Goal: Task Accomplishment & Management: Complete application form

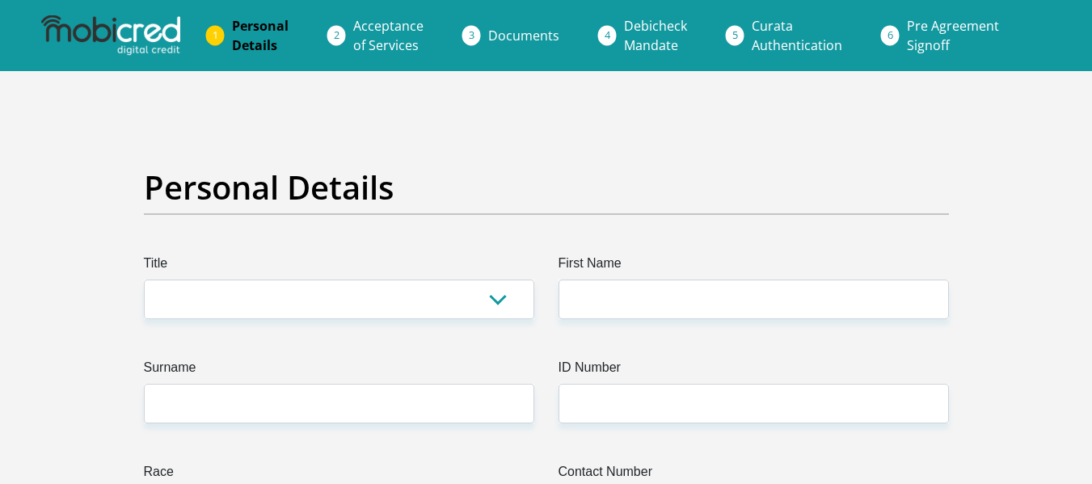
scroll to position [162, 0]
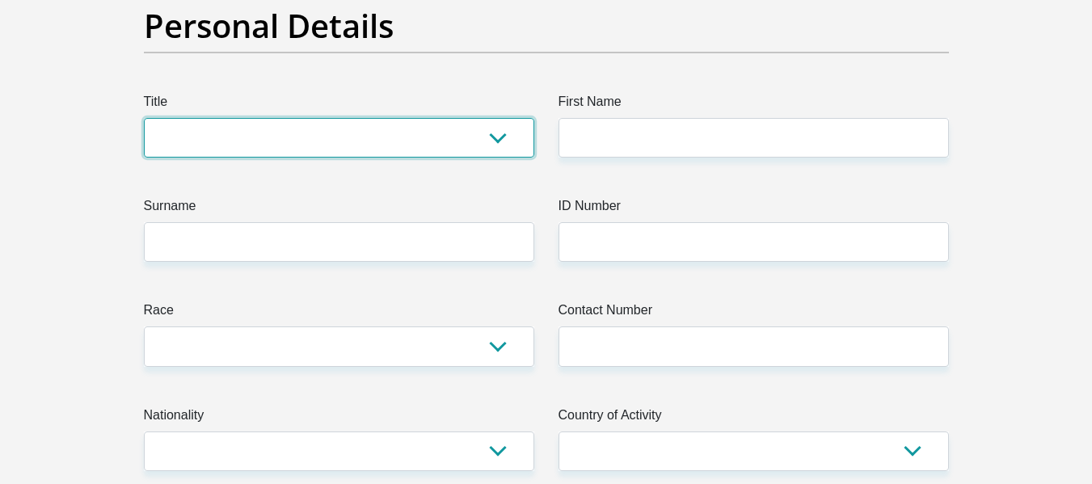
click at [289, 143] on select "Mr Ms Mrs Dr [PERSON_NAME]" at bounding box center [339, 138] width 391 height 40
select select "Ms"
click at [144, 118] on select "Mr Ms Mrs Dr [PERSON_NAME]" at bounding box center [339, 138] width 391 height 40
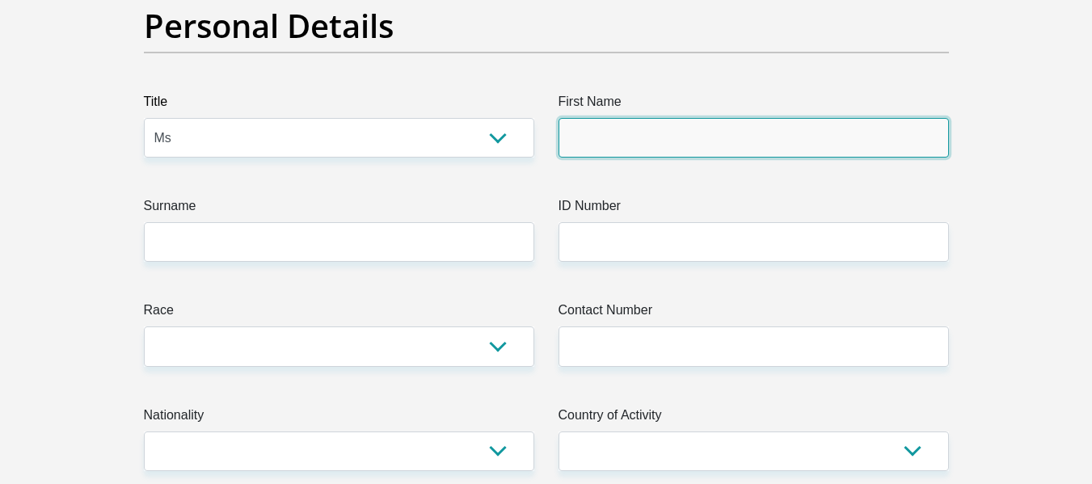
click at [648, 135] on input "First Name" at bounding box center [754, 138] width 391 height 40
type input "nelisiwe"
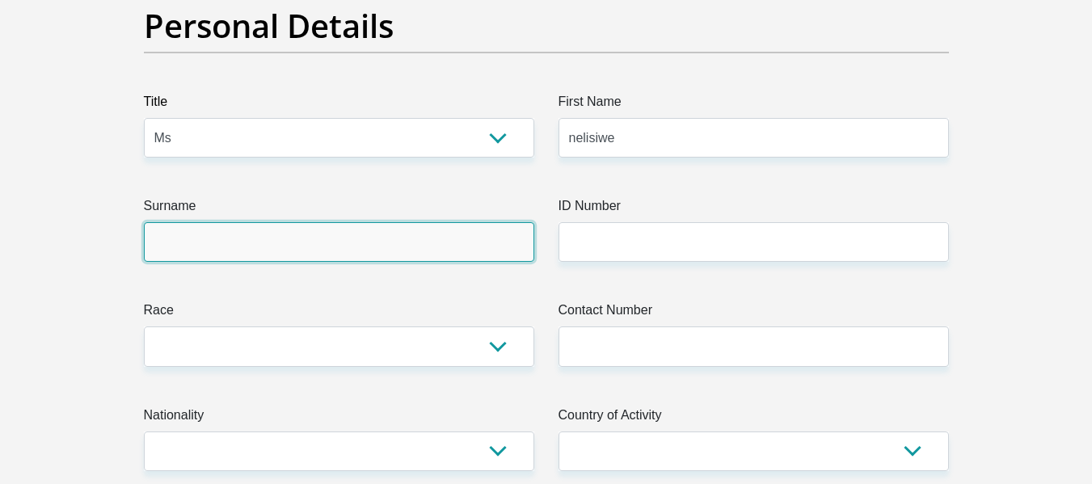
type input "skhosana"
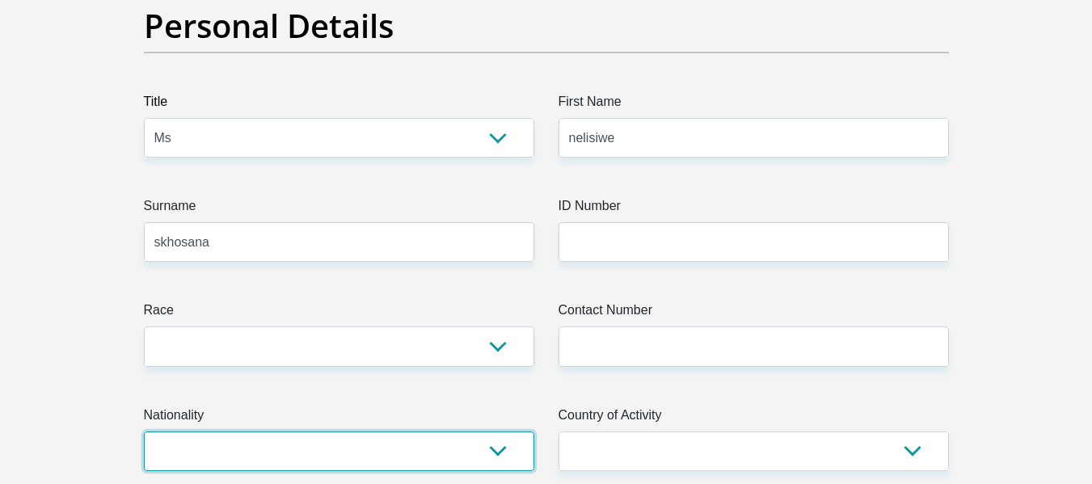
select select "ZAF"
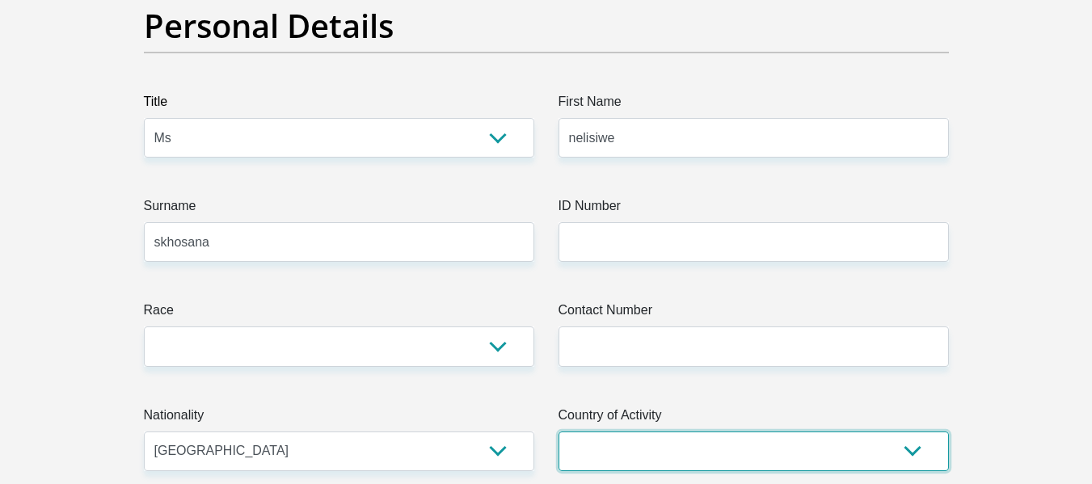
select select "ZAF"
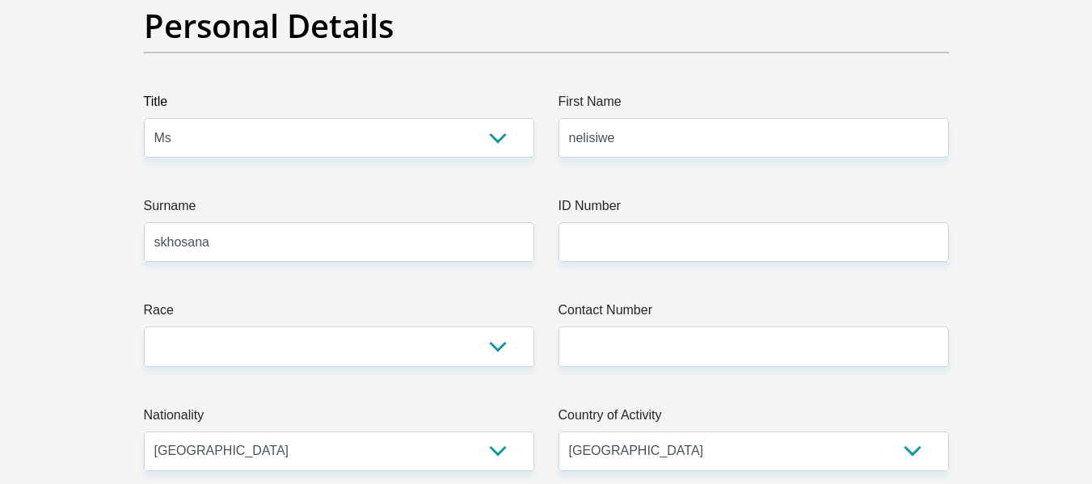
type input "4749 Mayfield"
type input "Ext 6"
type input "Daveyton"
type input "1520"
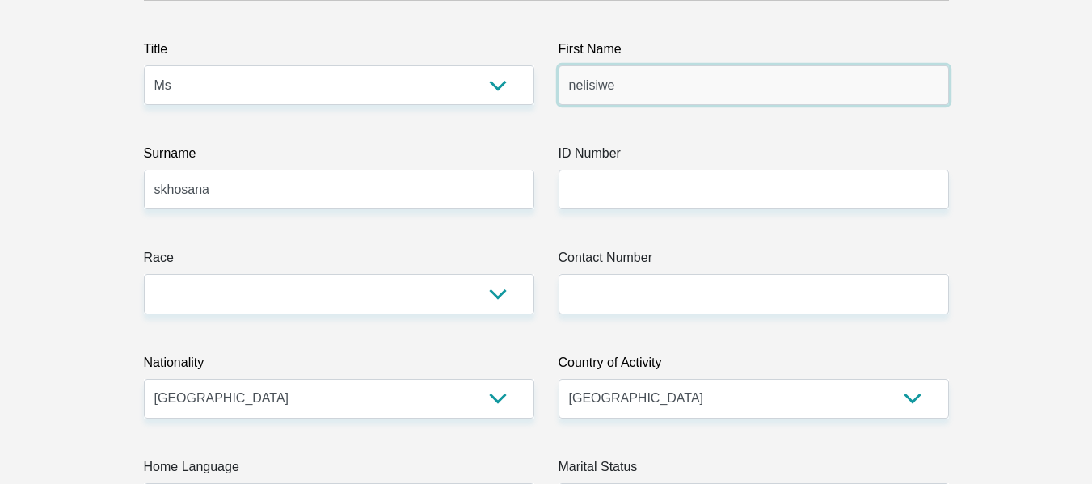
scroll to position [243, 0]
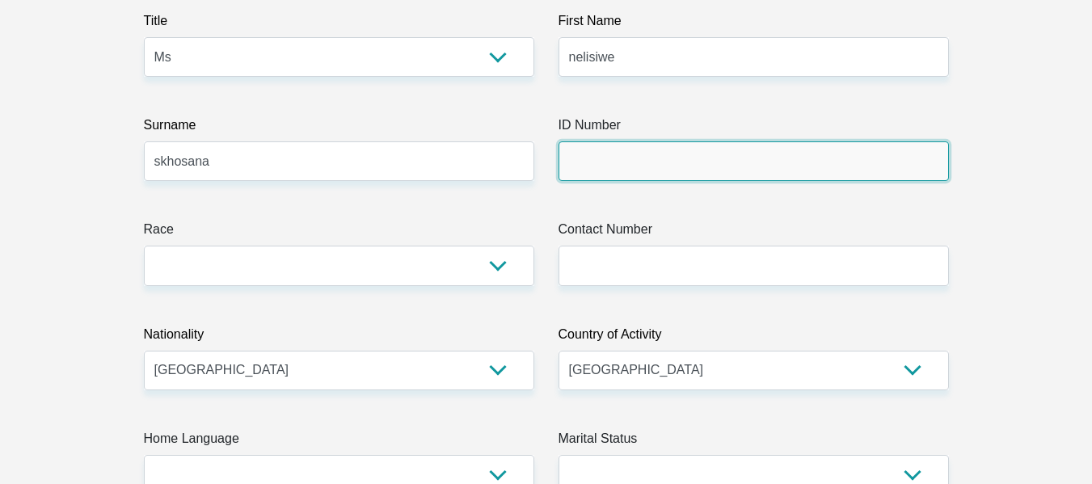
click at [635, 167] on input "ID Number" at bounding box center [754, 162] width 391 height 40
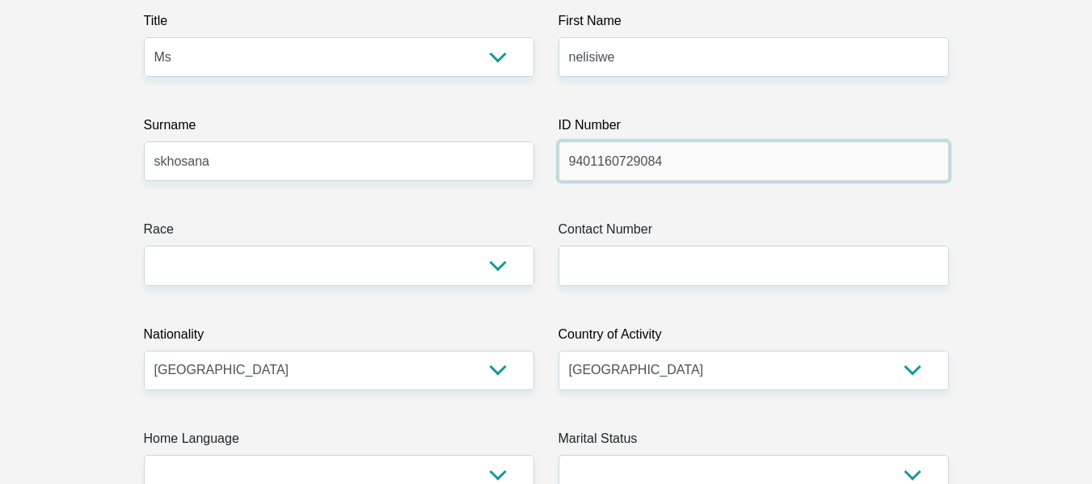
type input "9401160729084"
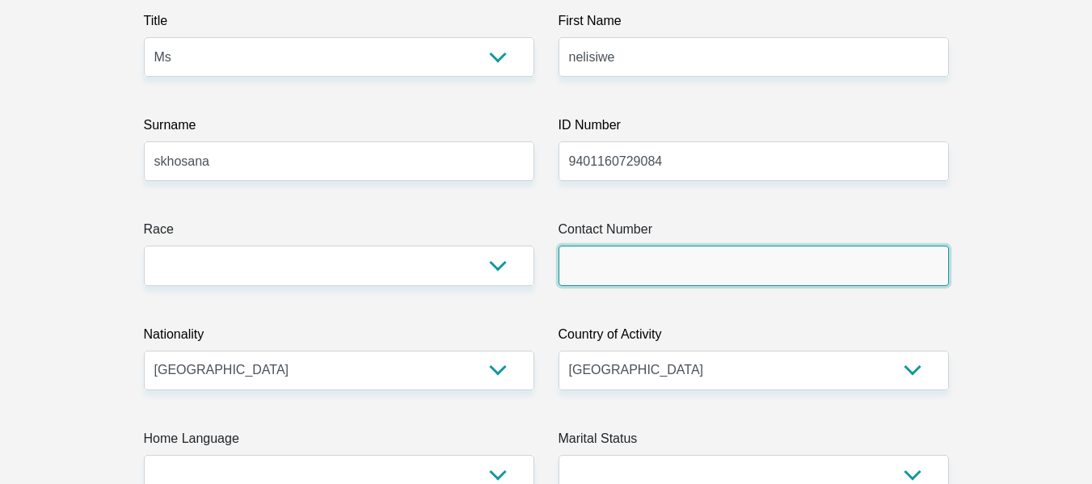
click at [636, 267] on input "Contact Number" at bounding box center [754, 266] width 391 height 40
type input "0612077524"
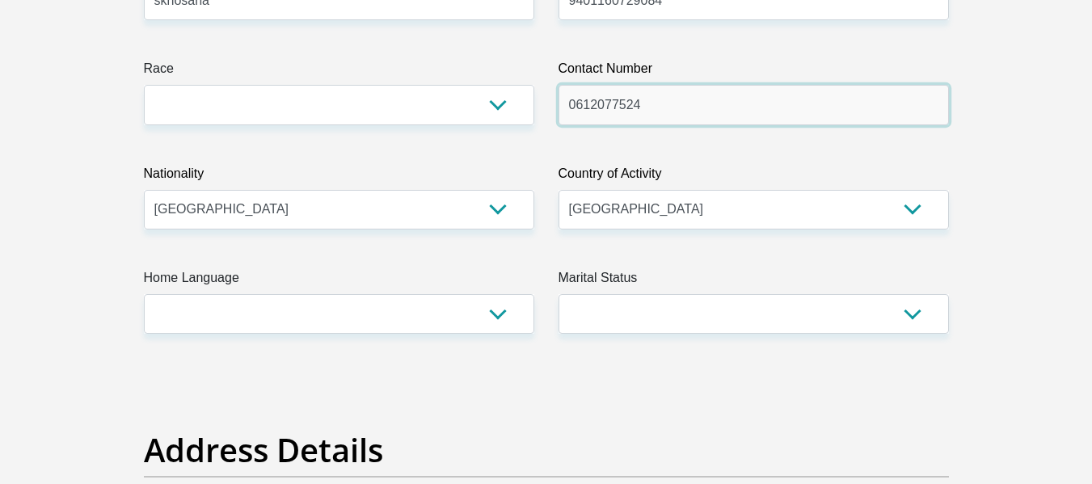
scroll to position [404, 0]
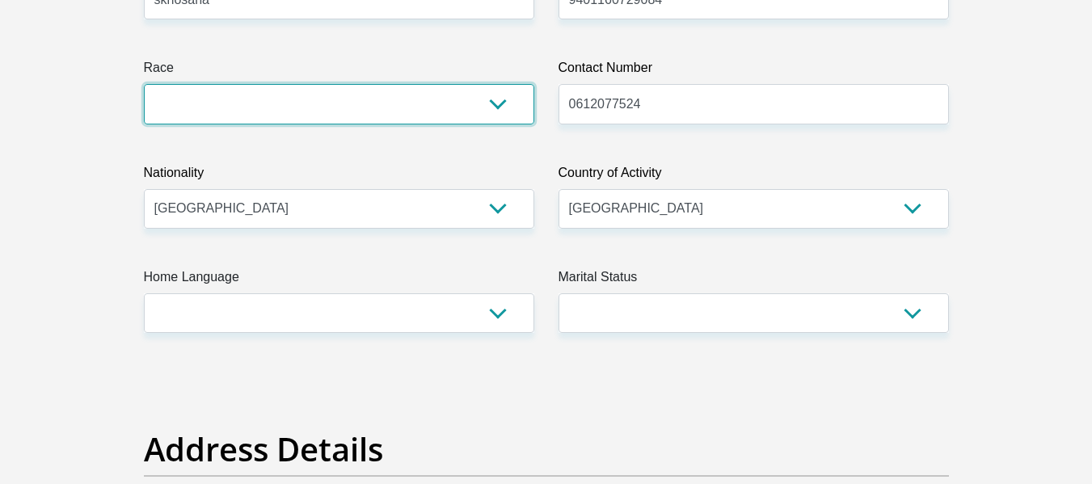
click at [226, 84] on select "Black Coloured Indian White Other" at bounding box center [339, 104] width 391 height 40
select select "1"
click at [144, 84] on select "Black Coloured Indian White Other" at bounding box center [339, 104] width 391 height 40
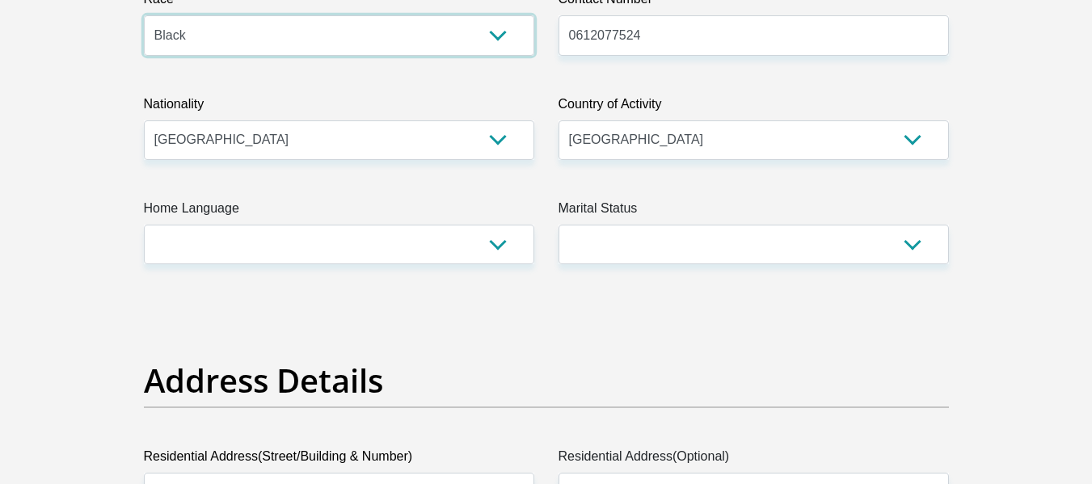
scroll to position [566, 0]
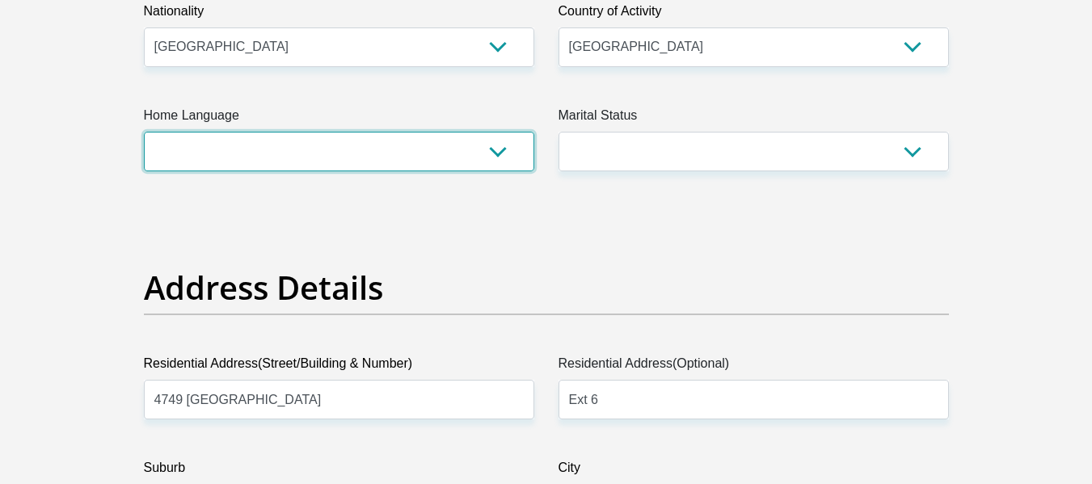
click at [260, 148] on select "Afrikaans English Sepedi South Ndebele Southern Sotho Swati Tsonga Tswana Venda…" at bounding box center [339, 152] width 391 height 40
select select "nbl"
click at [144, 132] on select "Afrikaans English Sepedi South Ndebele Southern Sotho Swati Tsonga Tswana Venda…" at bounding box center [339, 152] width 391 height 40
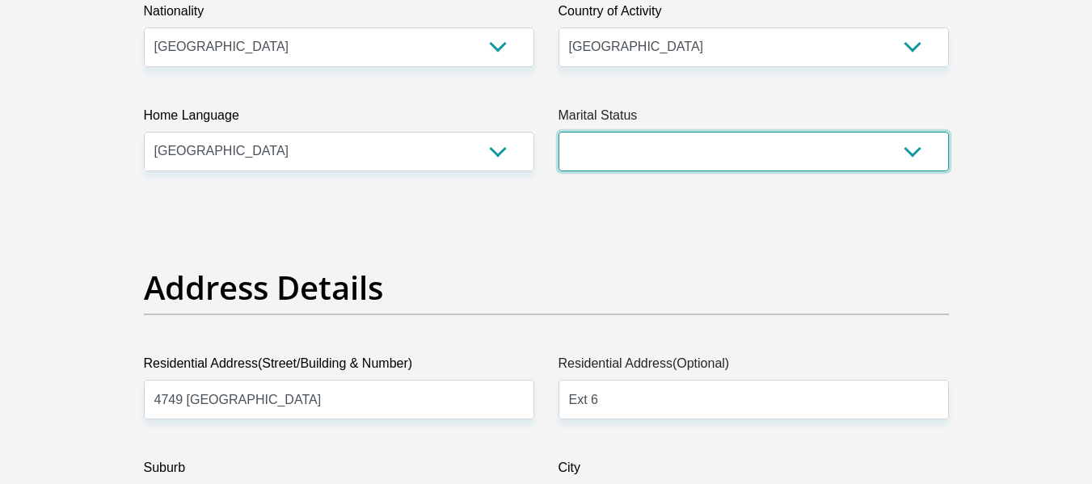
click at [629, 141] on select "Married ANC Single Divorced Widowed Married COP or Customary Law" at bounding box center [754, 152] width 391 height 40
select select "2"
click at [559, 132] on select "Married ANC Single Divorced Widowed Married COP or Customary Law" at bounding box center [754, 152] width 391 height 40
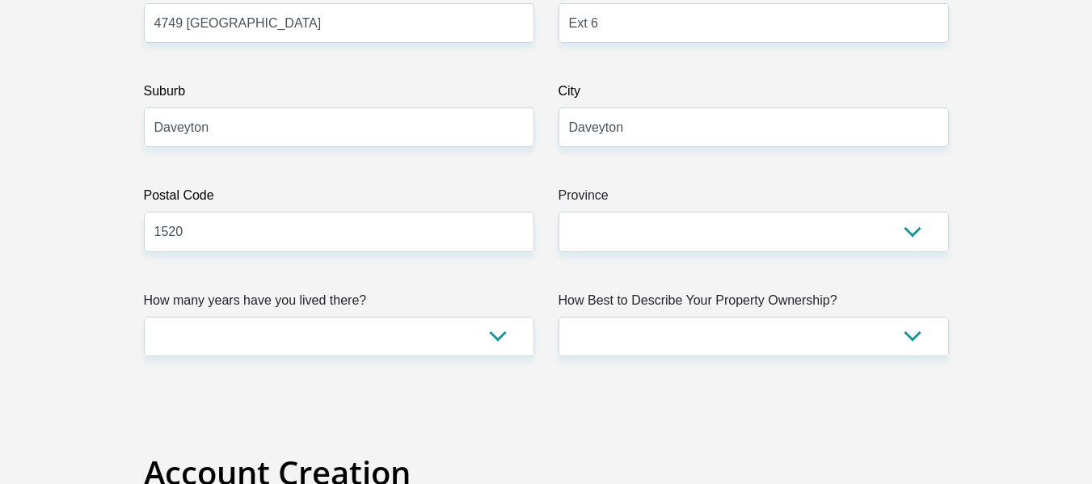
scroll to position [1051, 0]
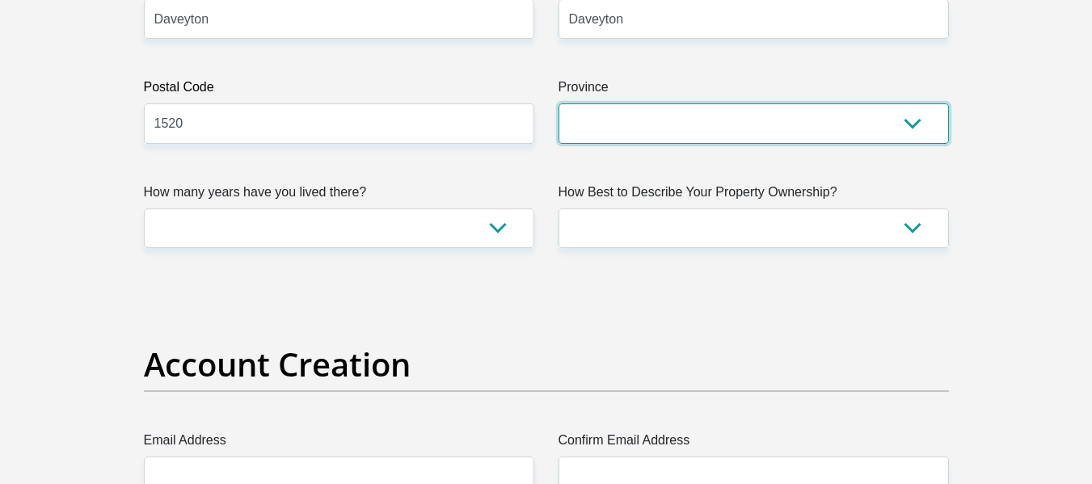
click at [632, 108] on select "Eastern Cape Free State Gauteng KwaZulu-Natal Limpopo Mpumalanga Northern Cape …" at bounding box center [754, 123] width 391 height 40
select select "Gauteng"
click at [559, 103] on select "Eastern Cape Free State Gauteng KwaZulu-Natal Limpopo Mpumalanga Northern Cape …" at bounding box center [754, 123] width 391 height 40
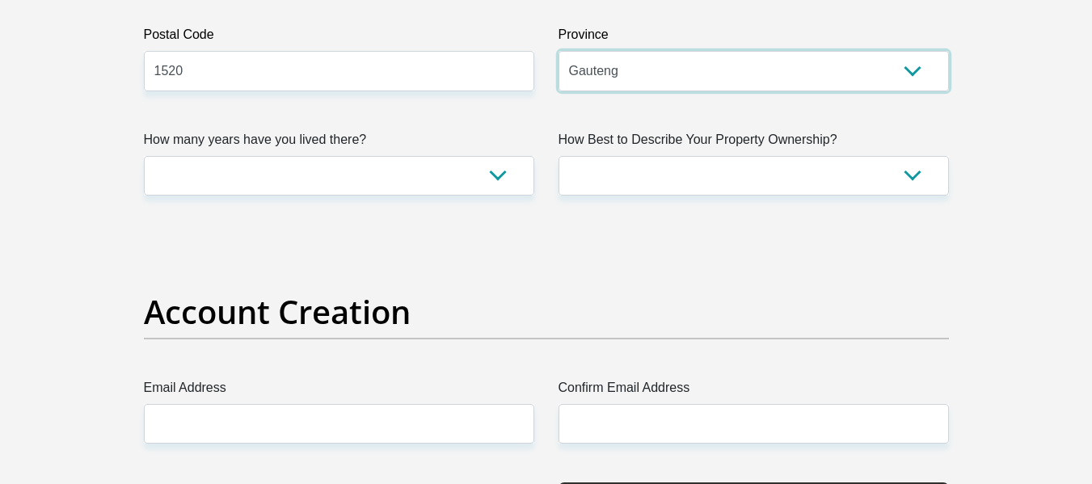
scroll to position [1132, 0]
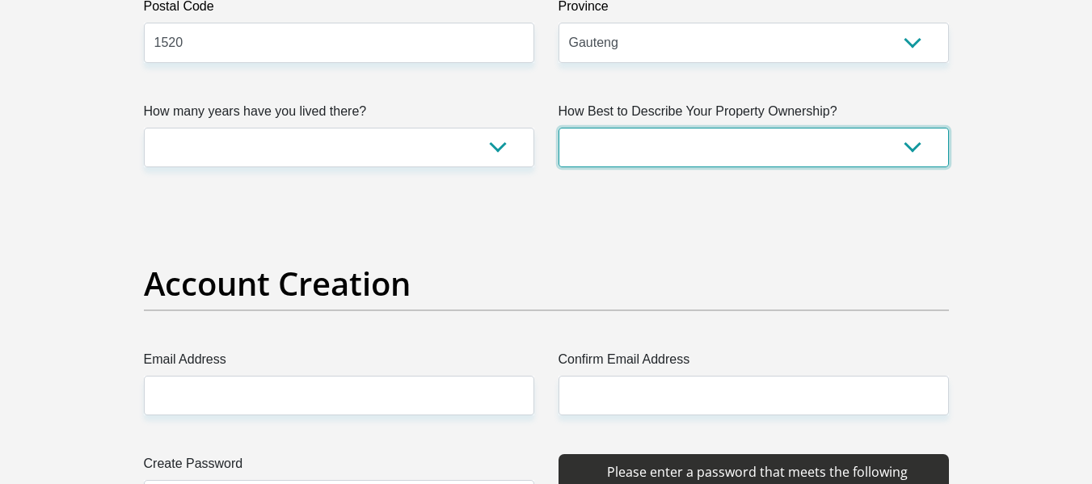
click at [651, 147] on select "Owned Rented Family Owned Company Dwelling" at bounding box center [754, 148] width 391 height 40
select select "Owned"
click at [559, 128] on select "Owned Rented Family Owned Company Dwelling" at bounding box center [754, 148] width 391 height 40
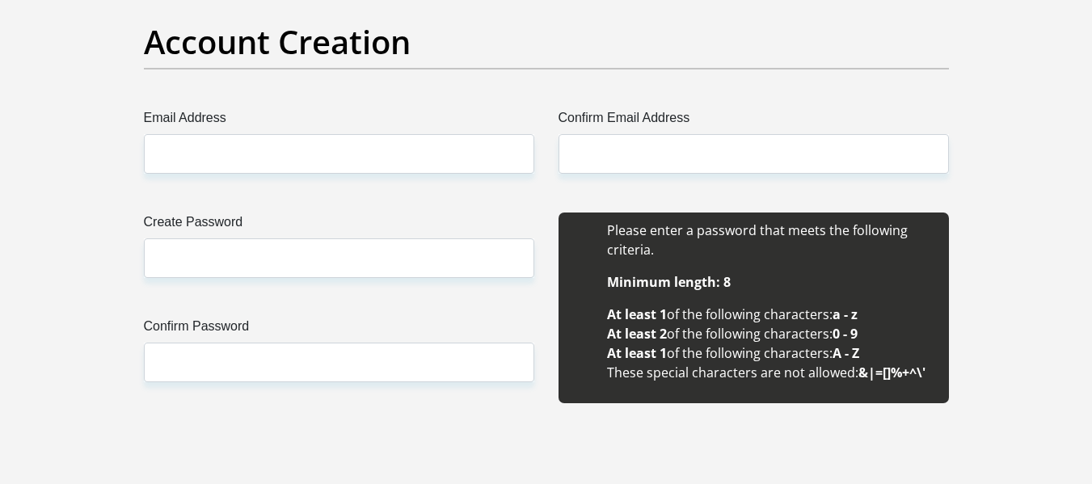
scroll to position [1375, 0]
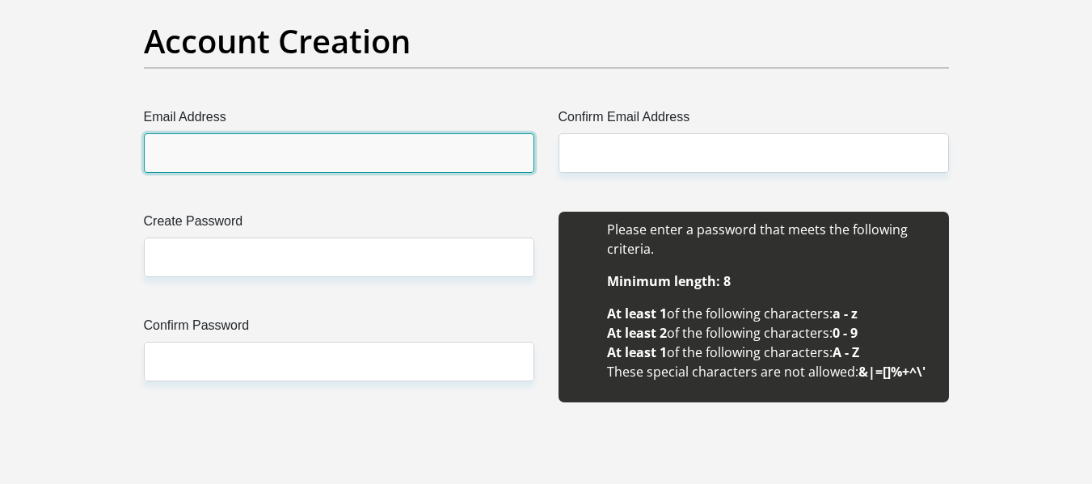
click at [250, 141] on input "Email Address" at bounding box center [339, 153] width 391 height 40
type input "nelisiwenurse94@gmail.com"
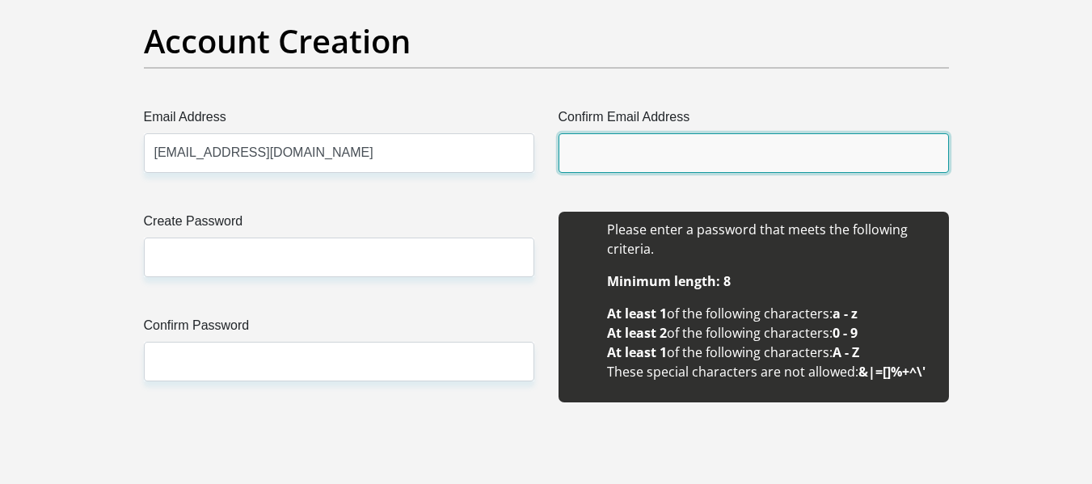
type input "nelisiwenurse94@gmail.com"
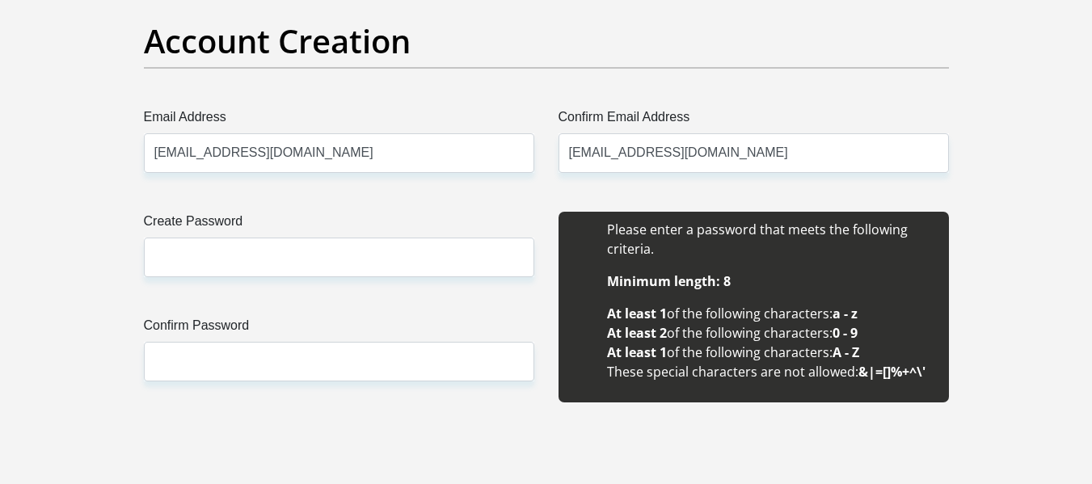
type input "nelisiwe"
type input "skhosana"
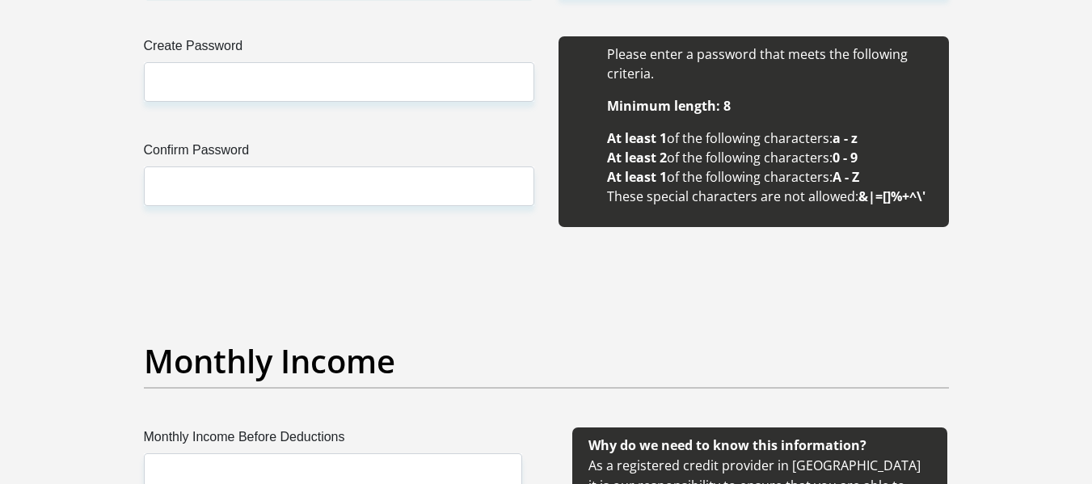
scroll to position [1455, 0]
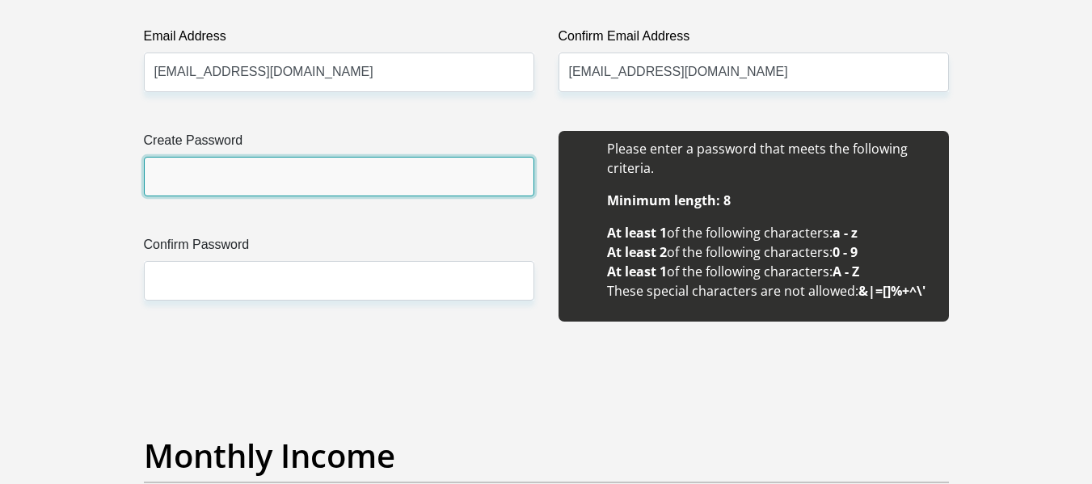
click at [277, 172] on input "Create Password" at bounding box center [339, 177] width 391 height 40
type input "Mongalo1994*"
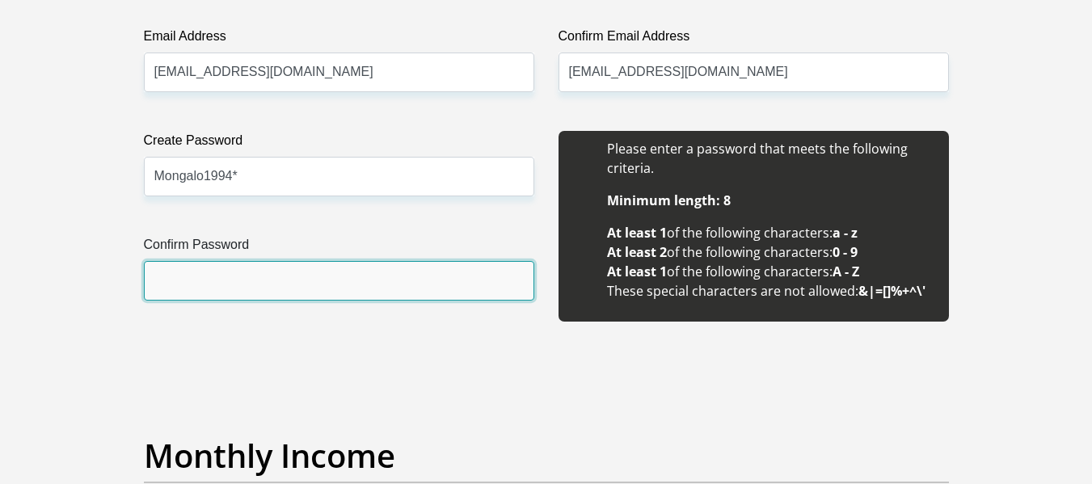
click at [205, 290] on input "Confirm Password" at bounding box center [339, 281] width 391 height 40
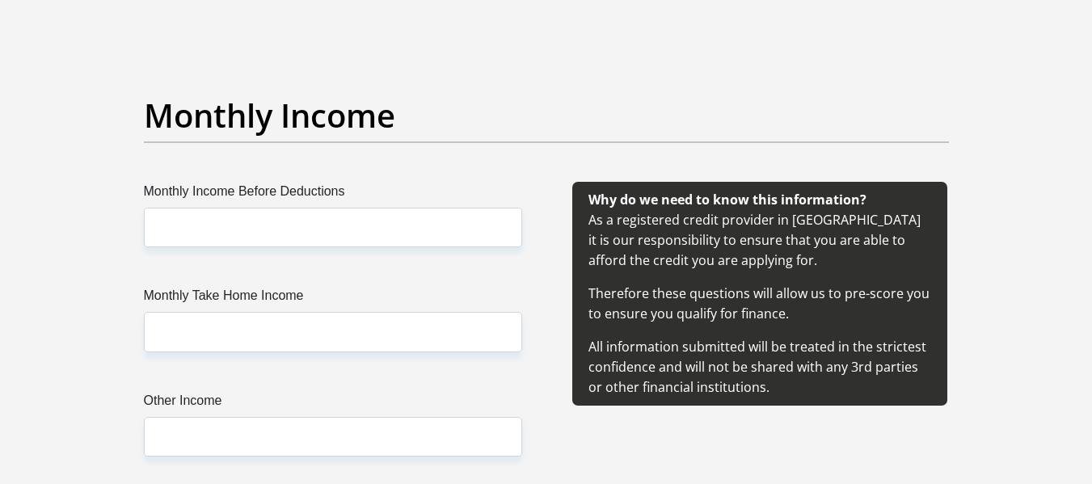
scroll to position [1779, 0]
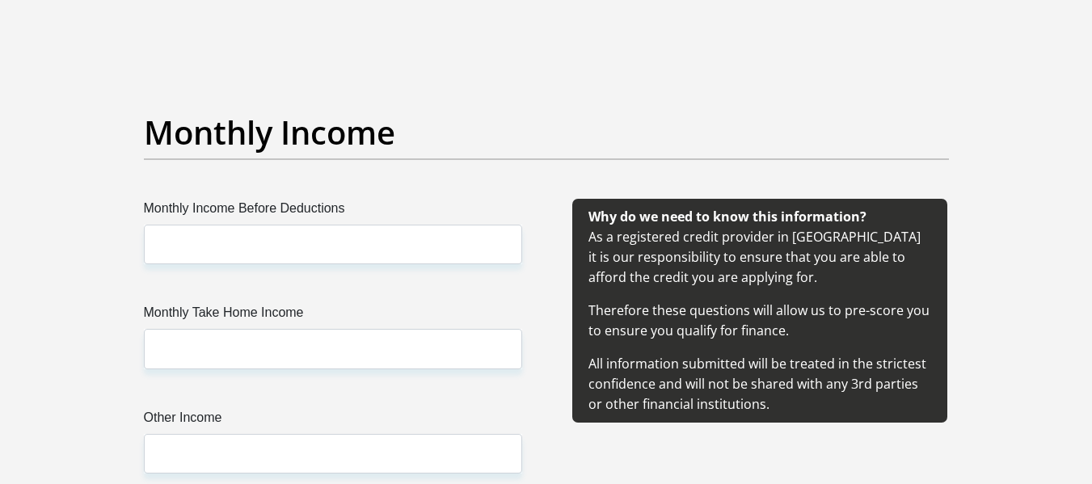
type input "Mongalo1994*"
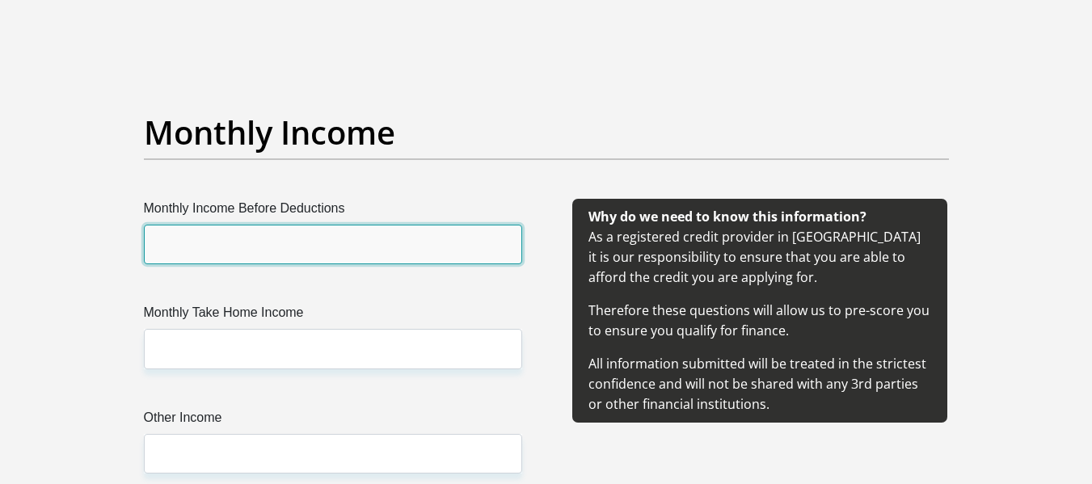
click at [306, 240] on input "Monthly Income Before Deductions" at bounding box center [333, 245] width 378 height 40
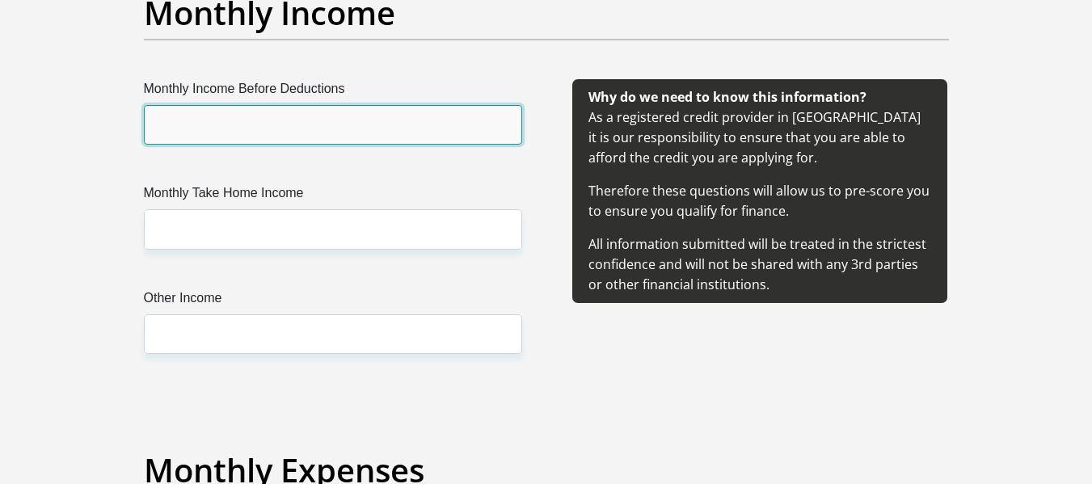
scroll to position [1860, 0]
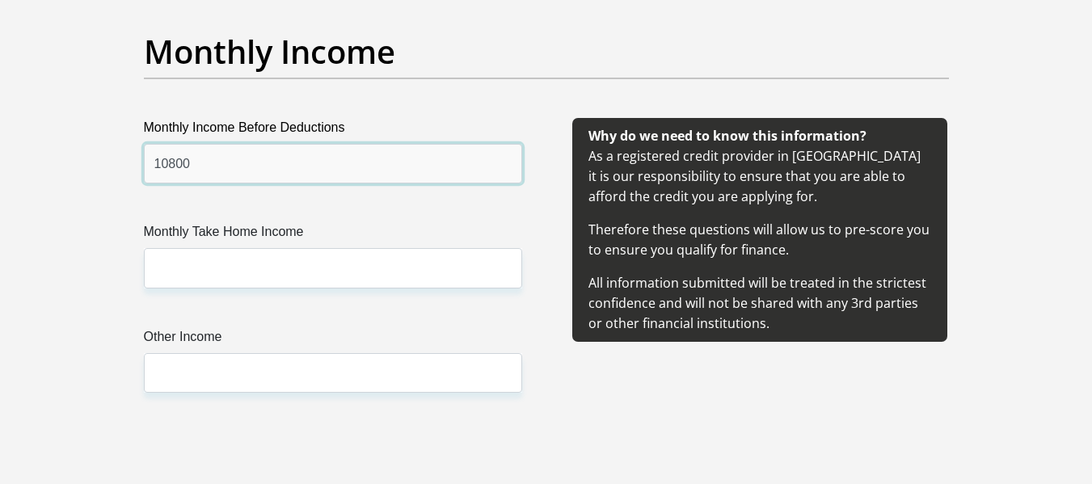
type input "10800"
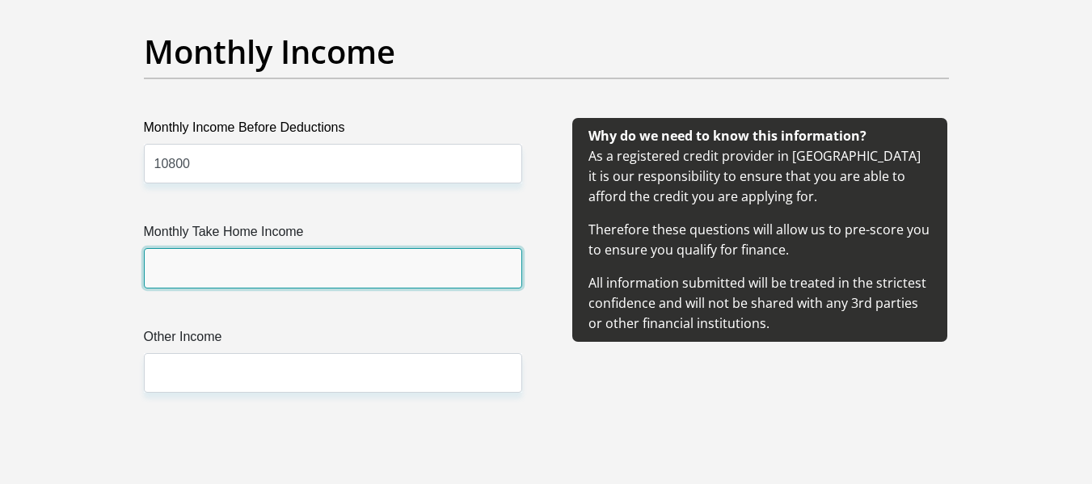
click at [298, 263] on input "Monthly Take Home Income" at bounding box center [333, 268] width 378 height 40
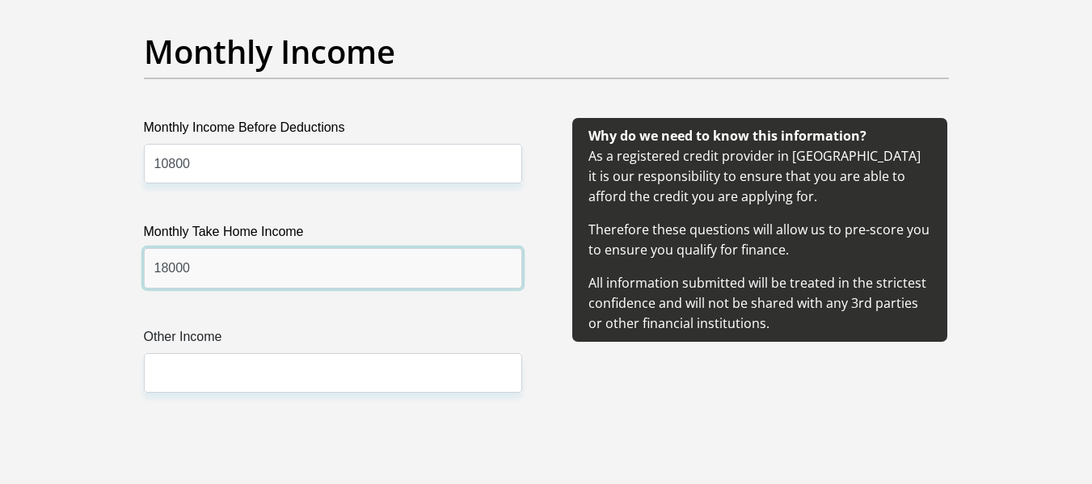
type input "18000"
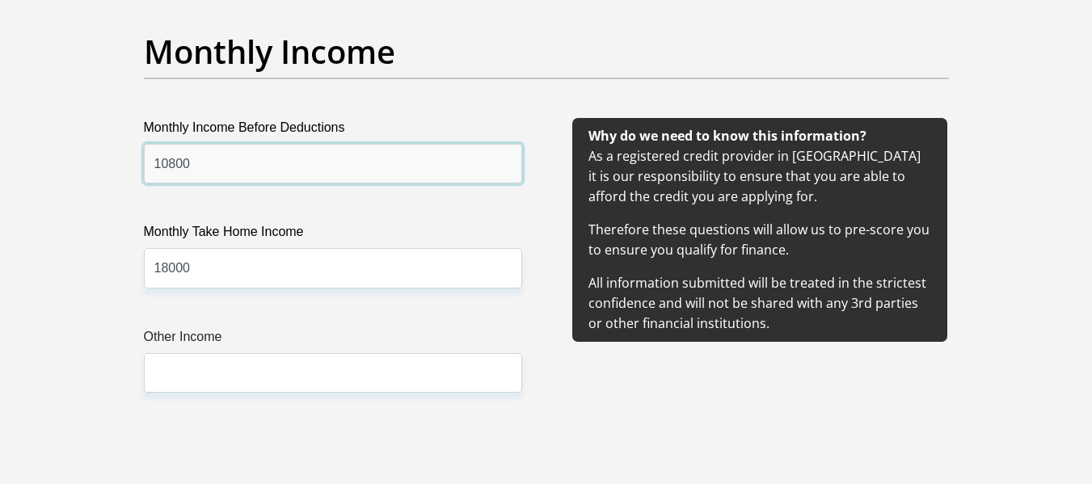
click at [158, 156] on input "10800" at bounding box center [333, 164] width 378 height 40
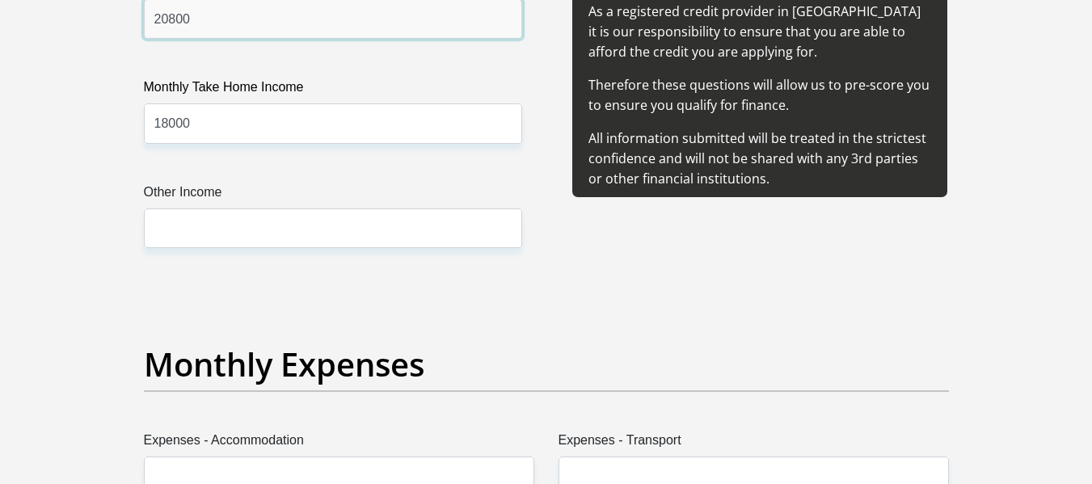
scroll to position [2021, 0]
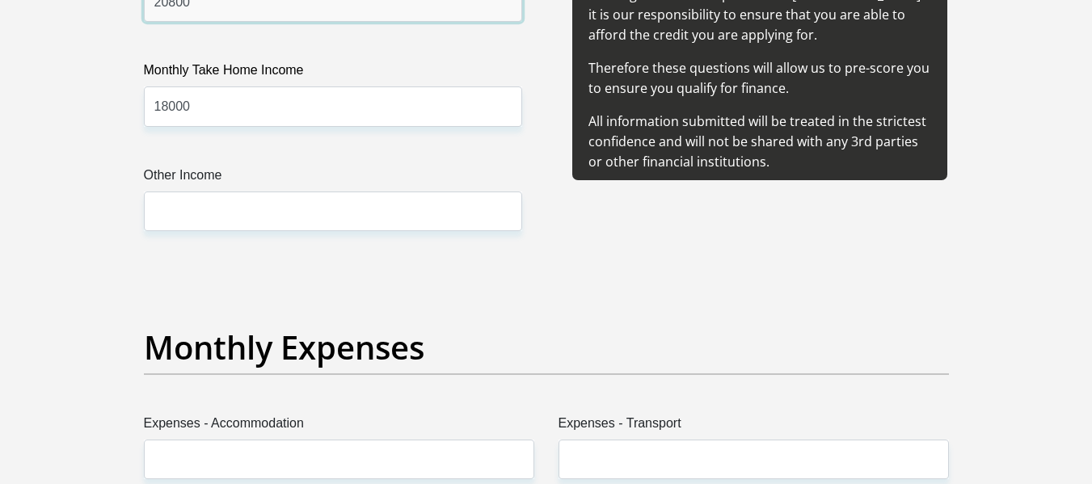
type input "20800"
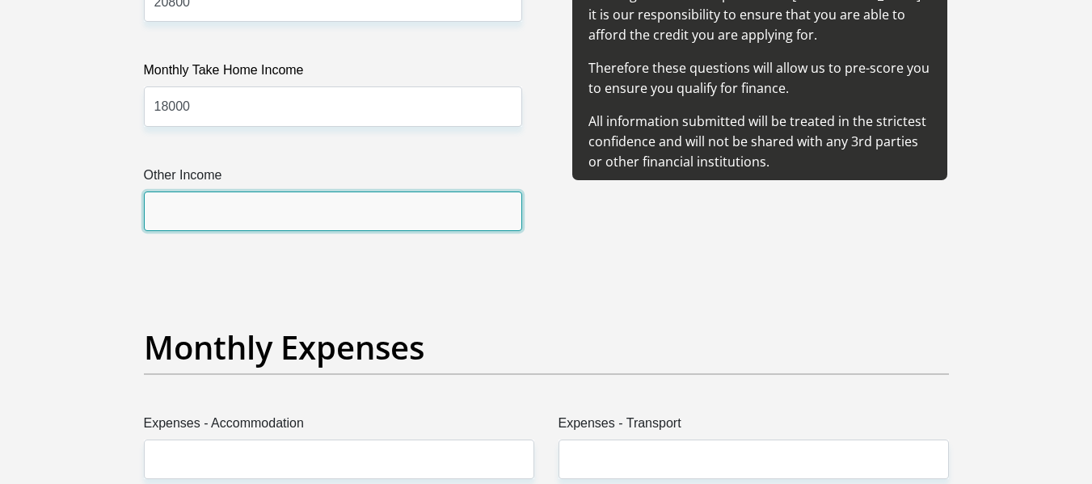
click at [189, 211] on input "Other Income" at bounding box center [333, 212] width 378 height 40
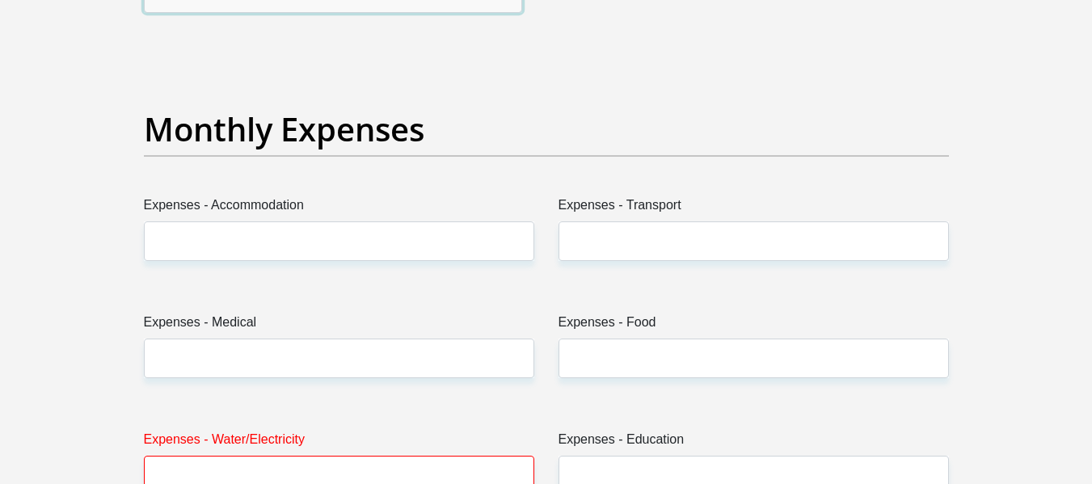
scroll to position [2264, 0]
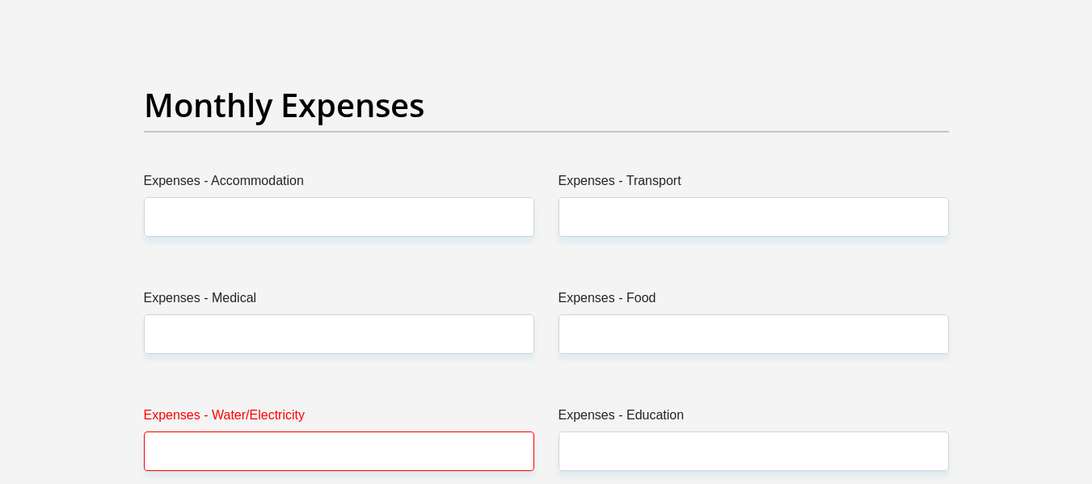
type input "2500"
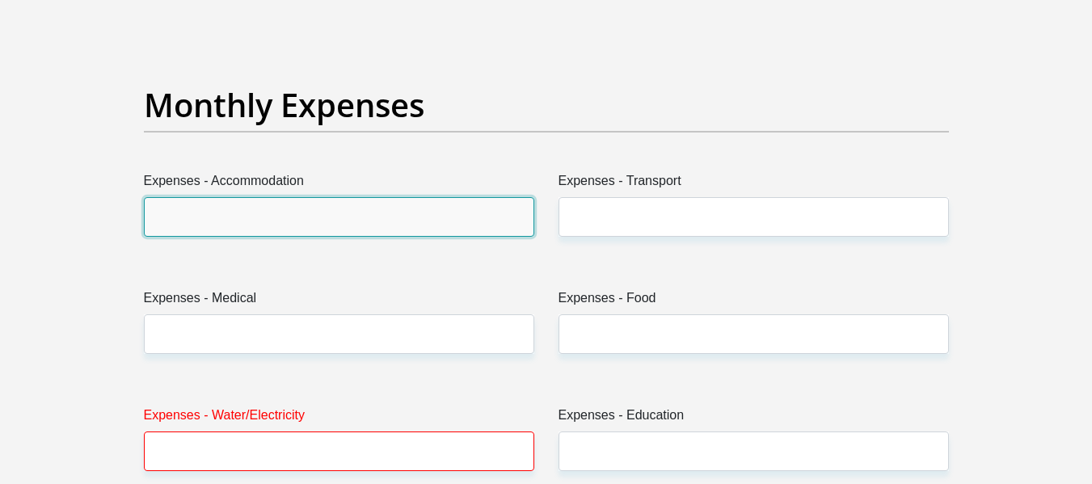
click at [283, 219] on input "Expenses - Accommodation" at bounding box center [339, 217] width 391 height 40
type input "0"
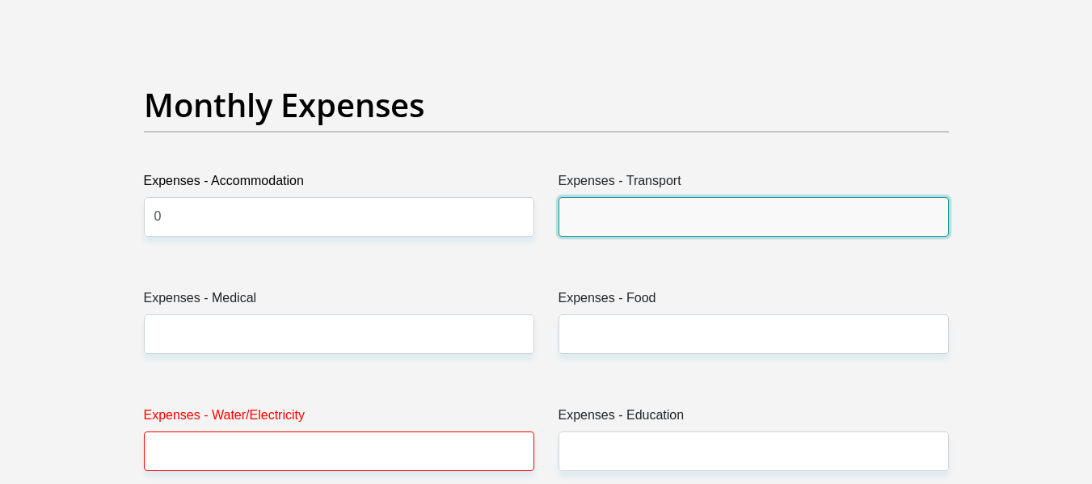
click at [626, 214] on input "Expenses - Transport" at bounding box center [754, 217] width 391 height 40
type input "1500"
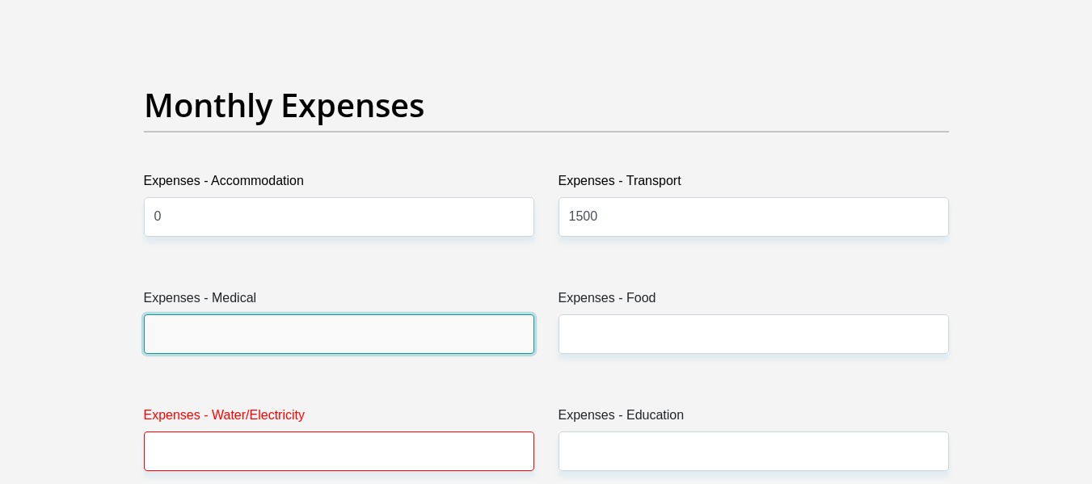
click at [424, 337] on input "Expenses - Medical" at bounding box center [339, 335] width 391 height 40
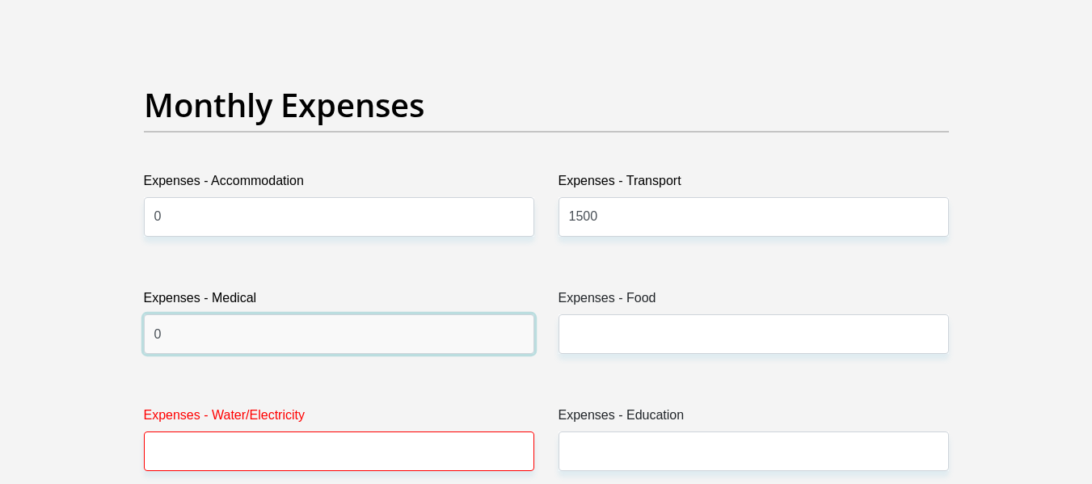
type input "0"
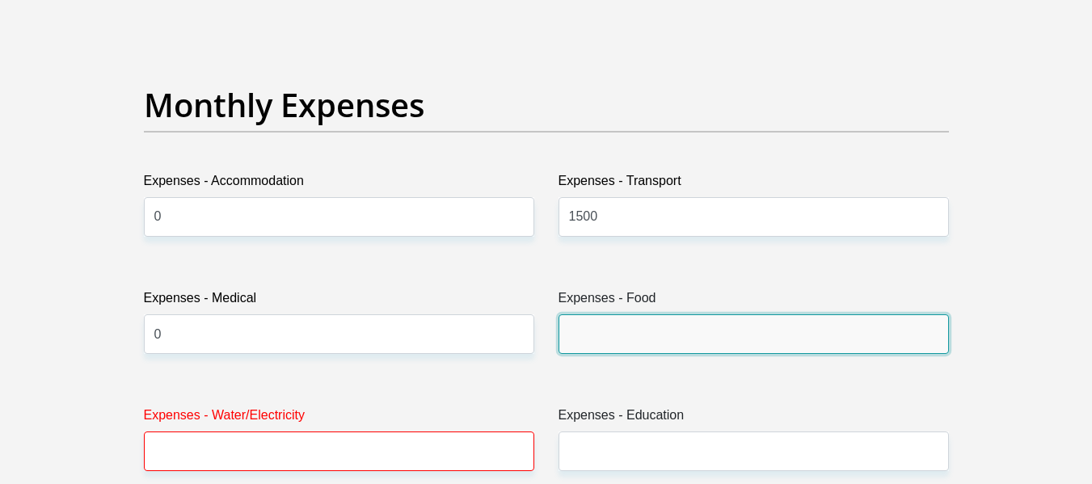
click at [597, 336] on input "Expenses - Food" at bounding box center [754, 335] width 391 height 40
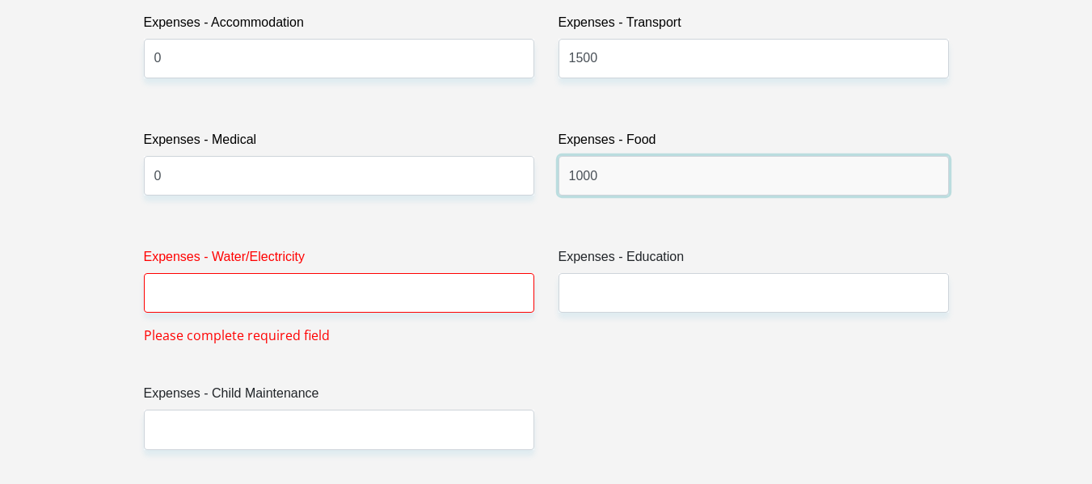
scroll to position [2426, 0]
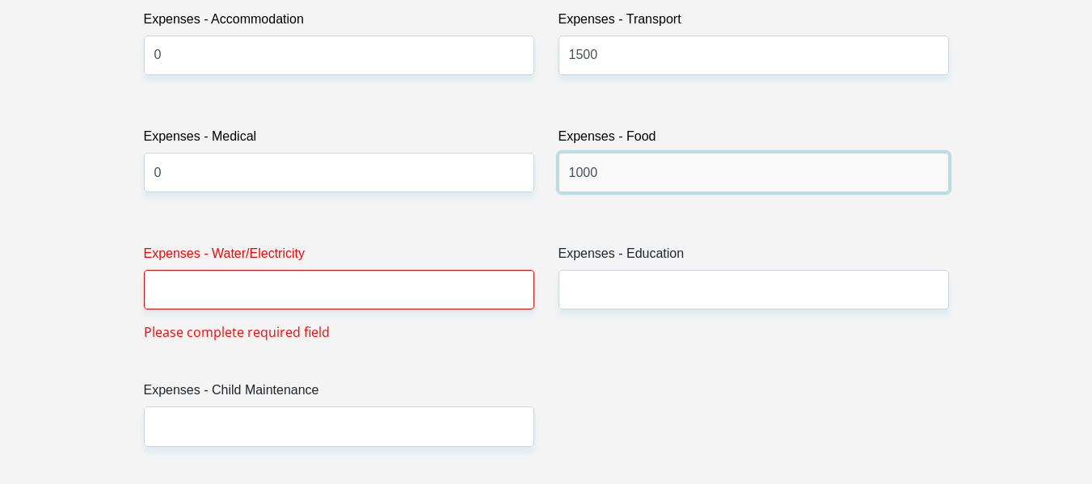
type input "1000"
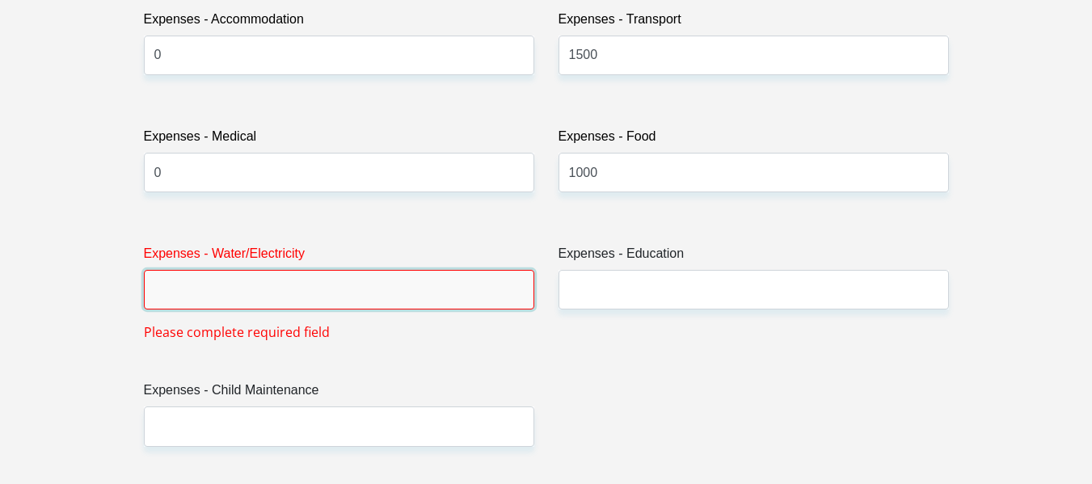
click at [248, 283] on input "Expenses - Water/Electricity" at bounding box center [339, 290] width 391 height 40
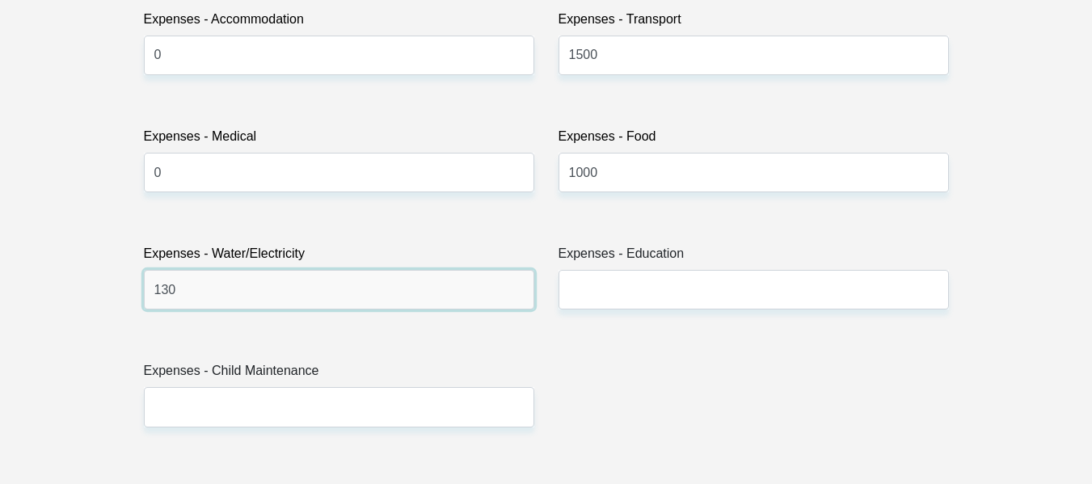
type input "130"
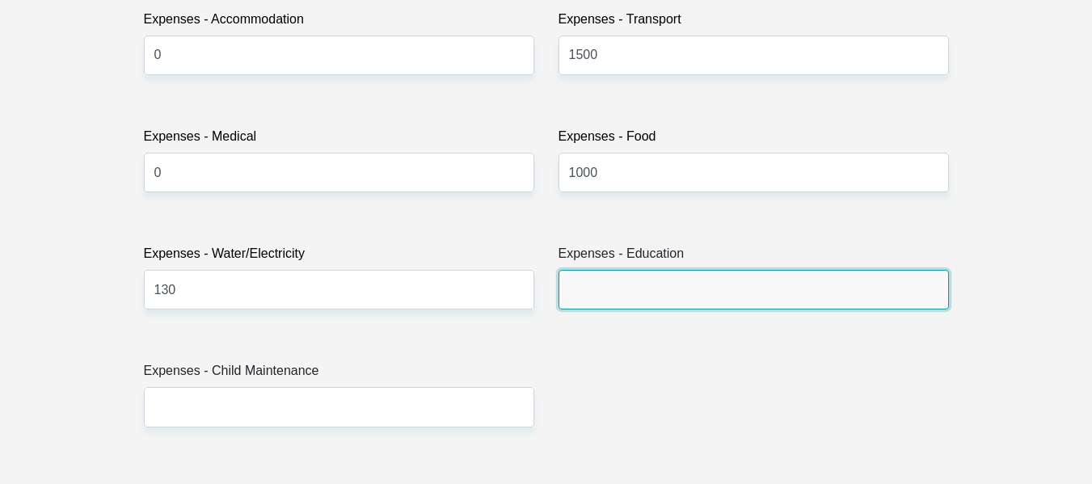
click at [644, 287] on input "Expenses - Education" at bounding box center [754, 290] width 391 height 40
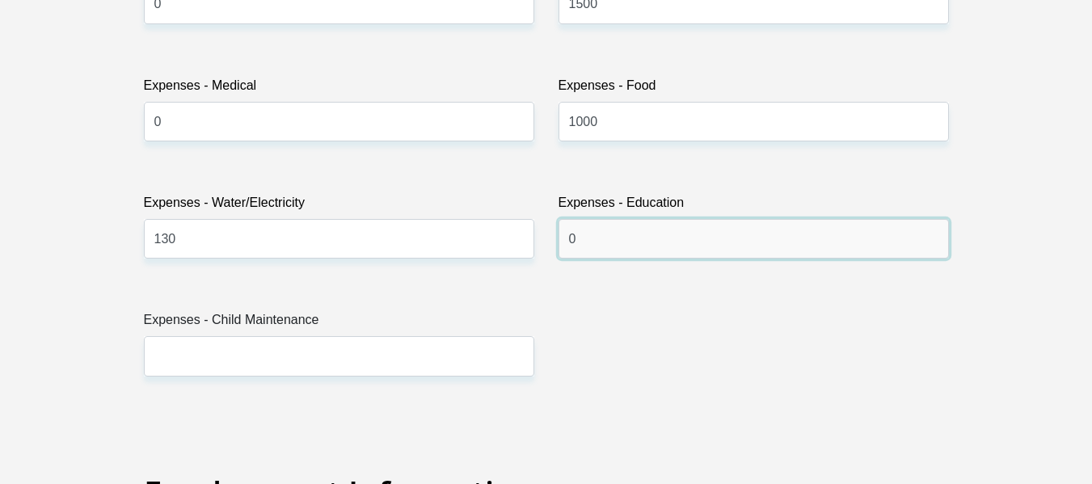
scroll to position [2587, 0]
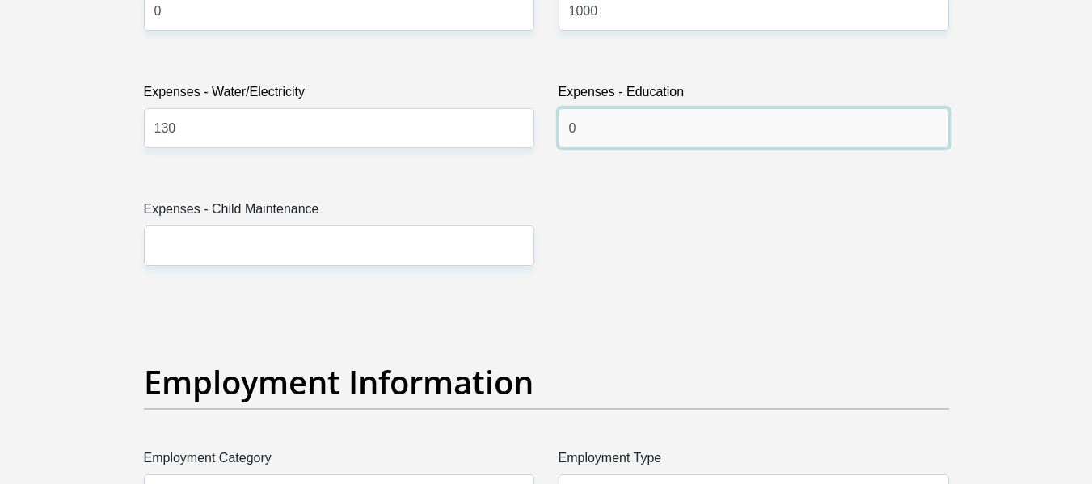
type input "0"
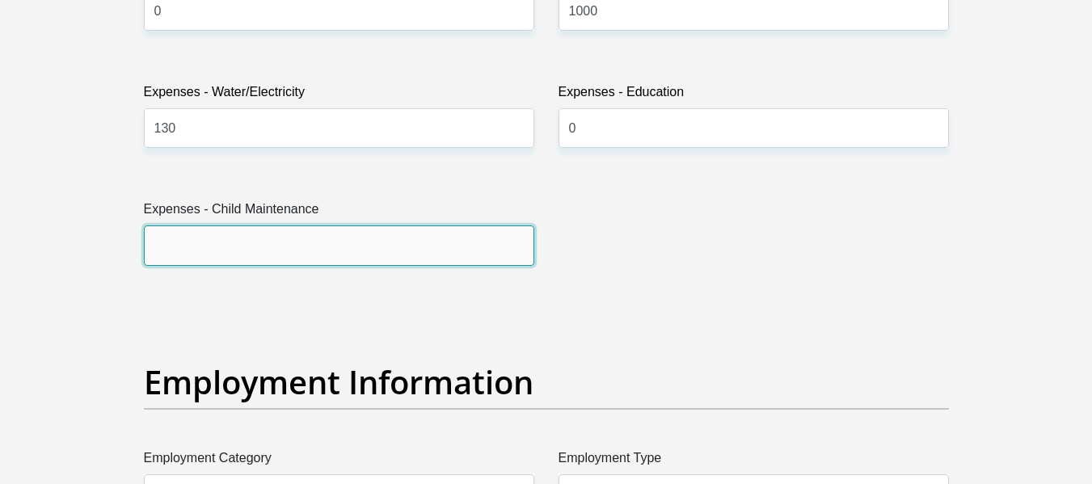
click at [189, 262] on input "Expenses - Child Maintenance" at bounding box center [339, 246] width 391 height 40
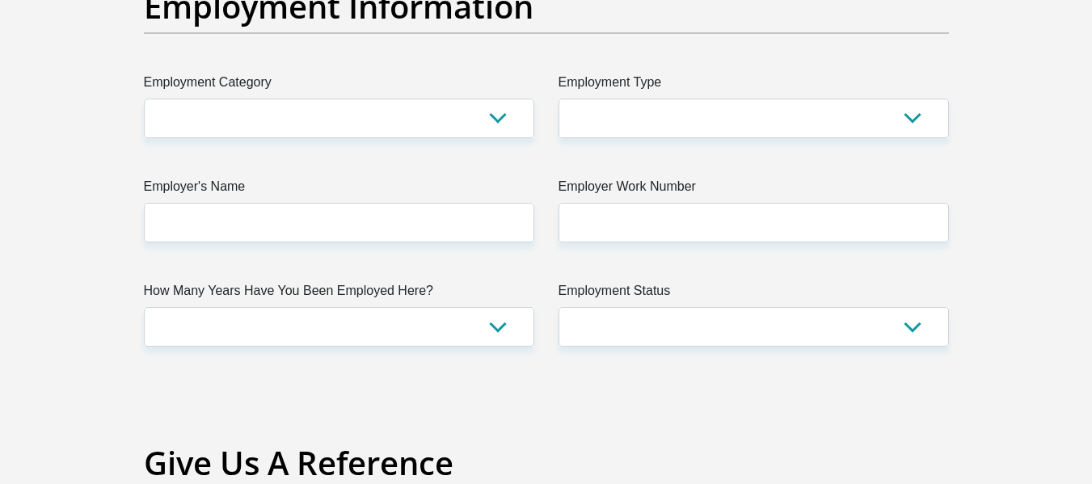
scroll to position [2992, 0]
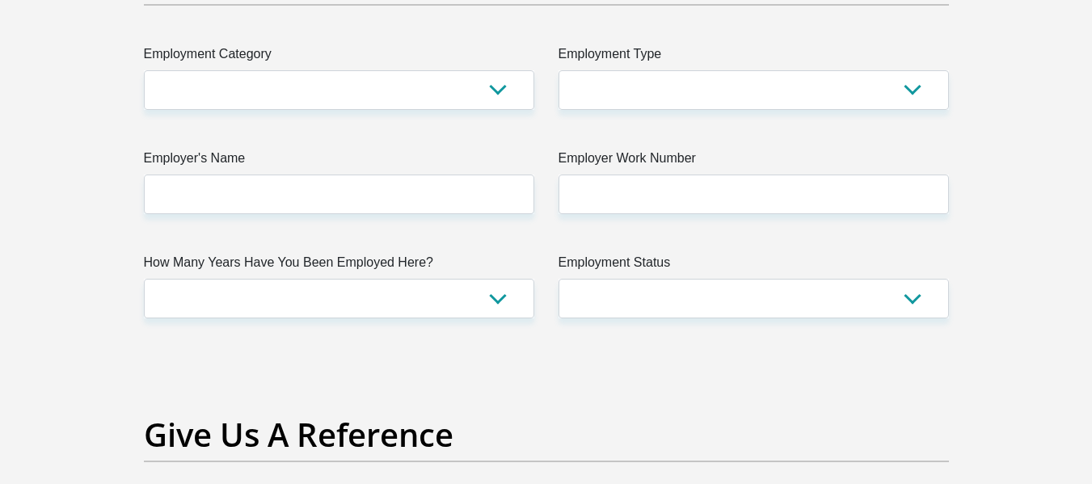
type input "1000"
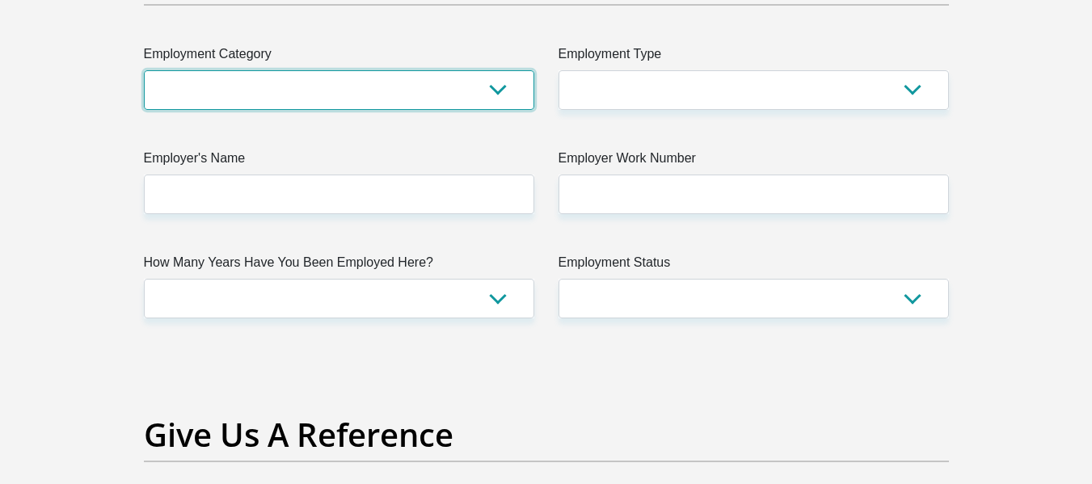
click at [258, 94] on select "AGRICULTURE ALCOHOL & TOBACCO CONSTRUCTION MATERIALS METALLURGY EQUIPMENT FOR R…" at bounding box center [339, 90] width 391 height 40
select select "61"
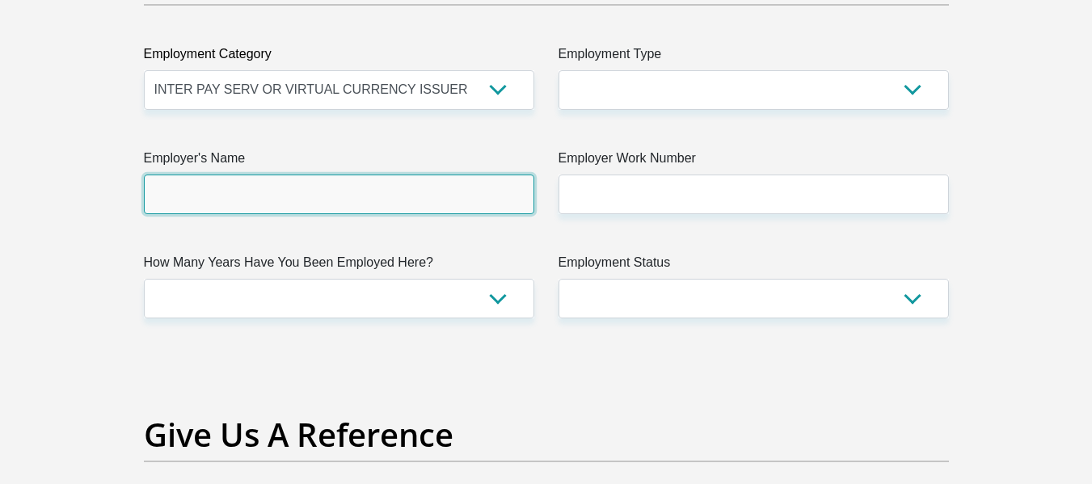
click at [269, 213] on input "Employer's Name" at bounding box center [339, 195] width 391 height 40
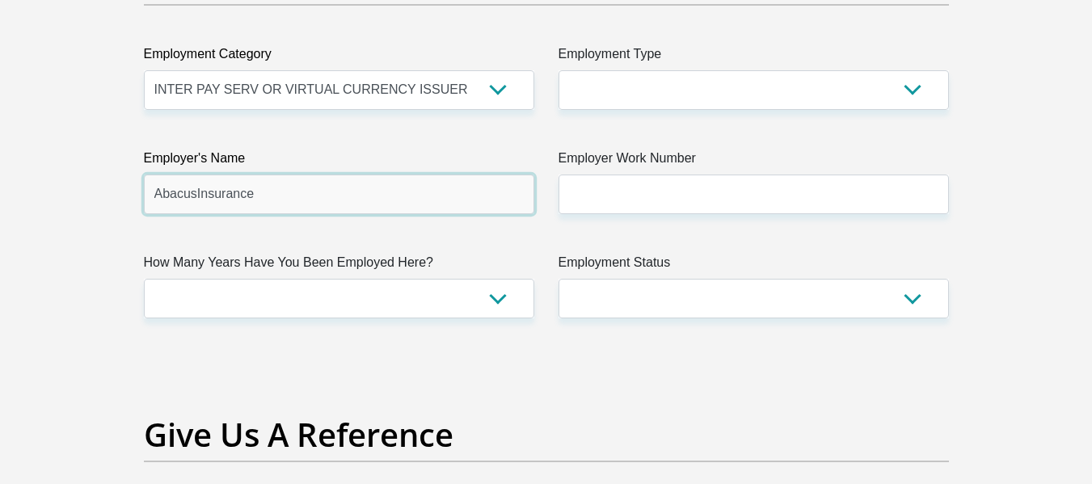
click at [191, 187] on input "AbacusInsurance" at bounding box center [339, 195] width 391 height 40
click at [194, 184] on input "AbacusInsurance" at bounding box center [339, 195] width 391 height 40
click at [193, 189] on input "AbacusInsurance" at bounding box center [339, 195] width 391 height 40
click at [200, 191] on input "AbacusInsurance" at bounding box center [339, 195] width 391 height 40
click at [195, 188] on input "AbacusInsurance" at bounding box center [339, 195] width 391 height 40
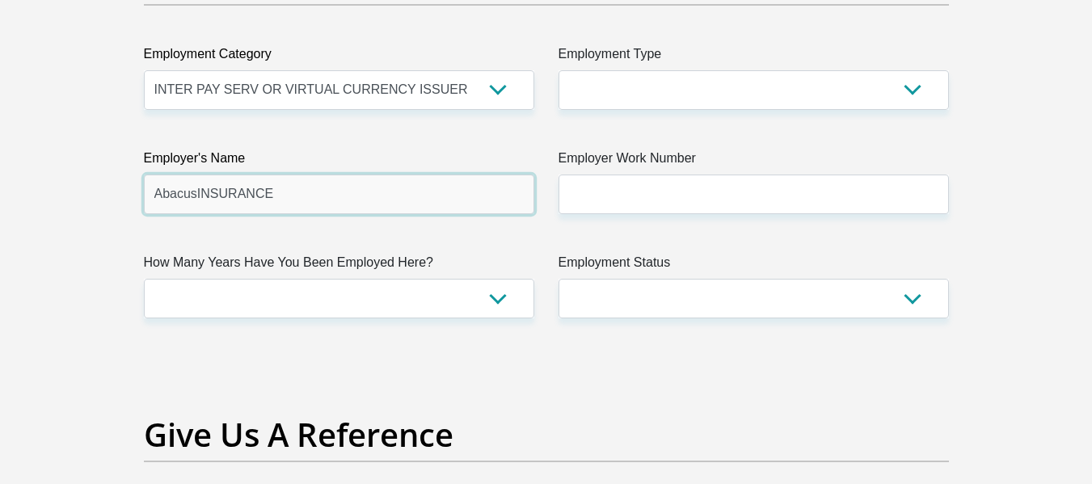
drag, startPoint x: 194, startPoint y: 188, endPoint x: 88, endPoint y: 192, distance: 106.0
type input "ABACUSINSURANCE"
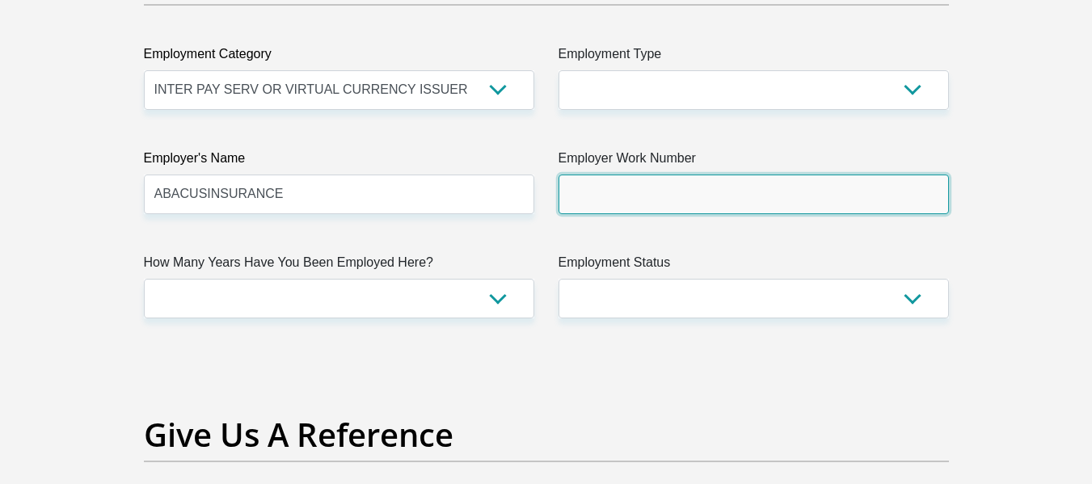
click at [707, 187] on input "Employer Work Number" at bounding box center [754, 195] width 391 height 40
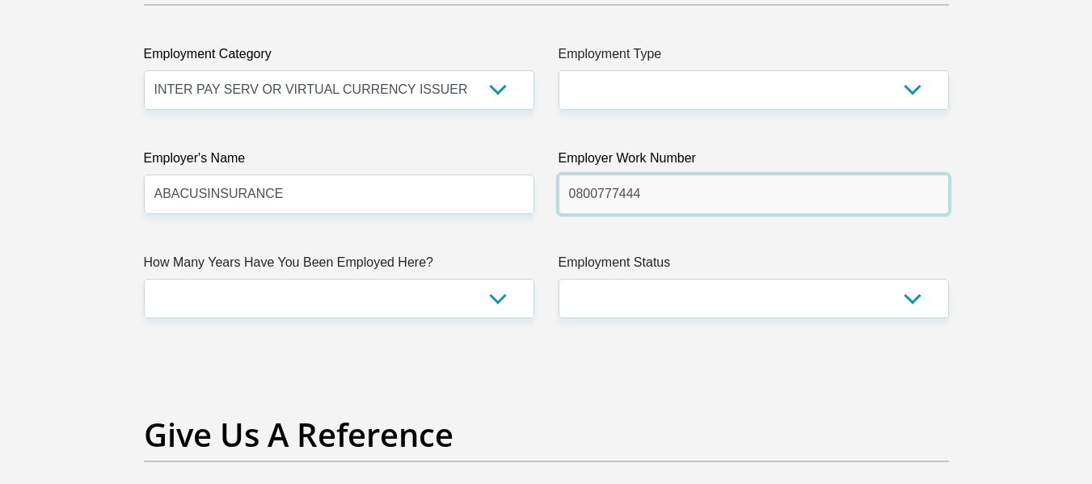
type input "0800777444"
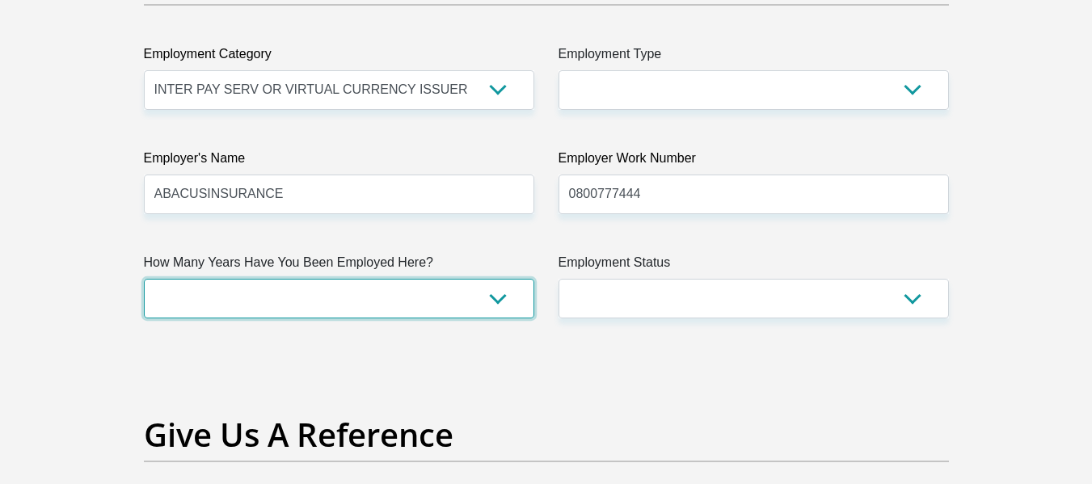
click at [244, 306] on select "less than 1 year 1-3 years 3-5 years 5+ years" at bounding box center [339, 299] width 391 height 40
select select "60"
click at [144, 279] on select "less than 1 year 1-3 years 3-5 years 5+ years" at bounding box center [339, 299] width 391 height 40
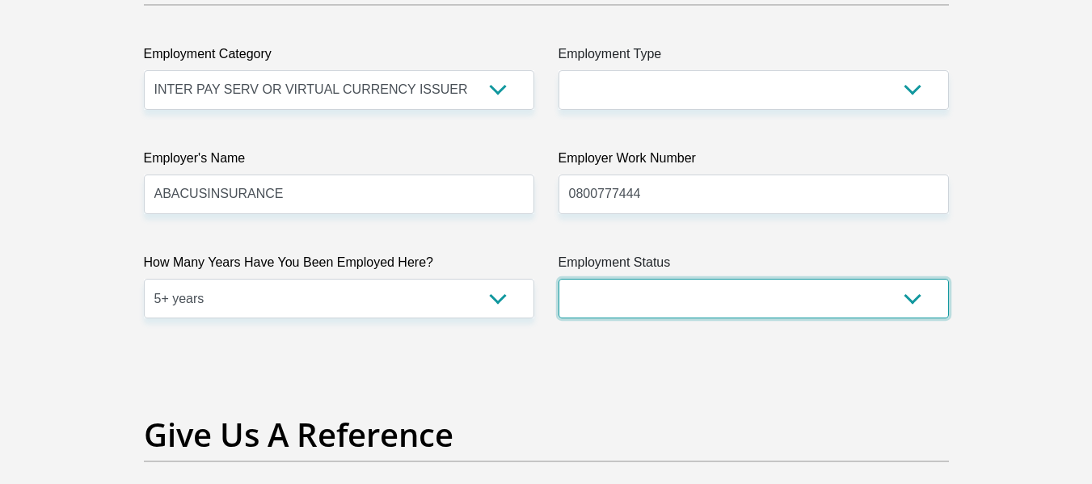
click at [645, 299] on select "Permanent/Full-time Part-time/Casual Contract Worker Self-Employed Housewife Re…" at bounding box center [754, 299] width 391 height 40
select select "1"
click at [559, 279] on select "Permanent/Full-time Part-time/Casual Contract Worker Self-Employed Housewife Re…" at bounding box center [754, 299] width 391 height 40
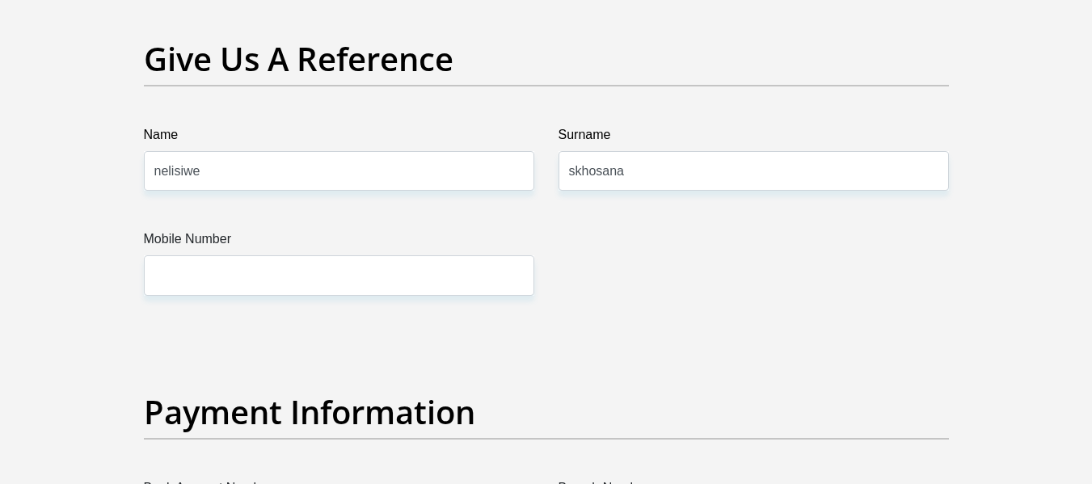
scroll to position [3396, 0]
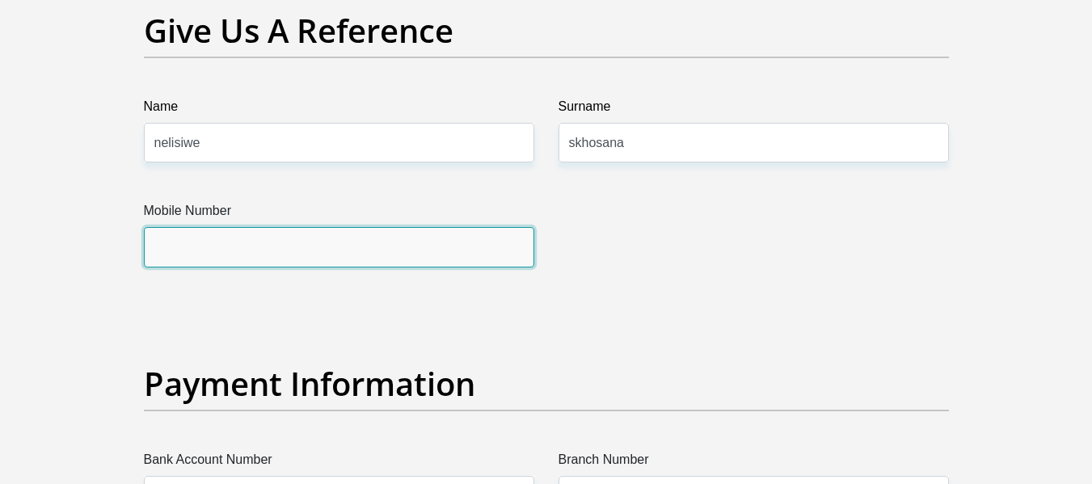
click at [258, 255] on input "Mobile Number" at bounding box center [339, 247] width 391 height 40
type input "0612077524"
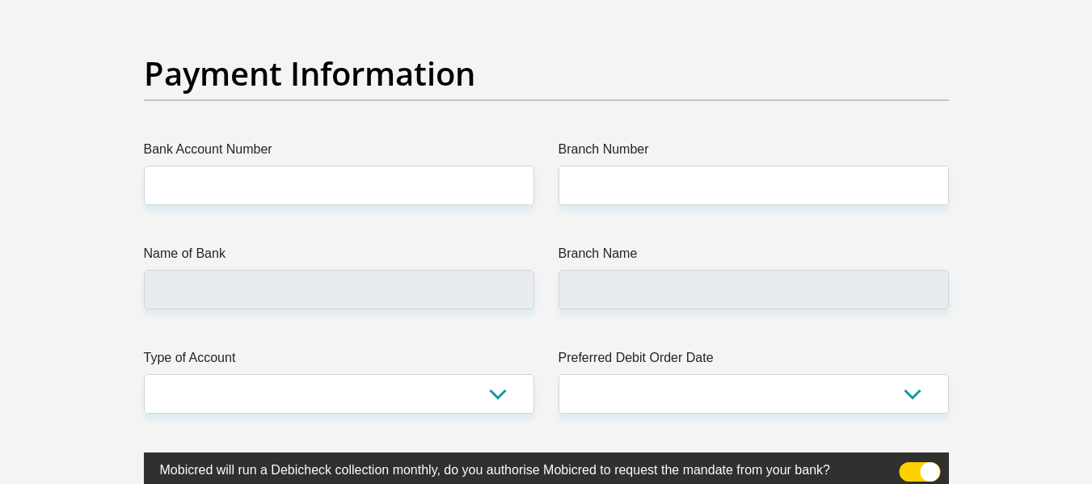
scroll to position [3800, 0]
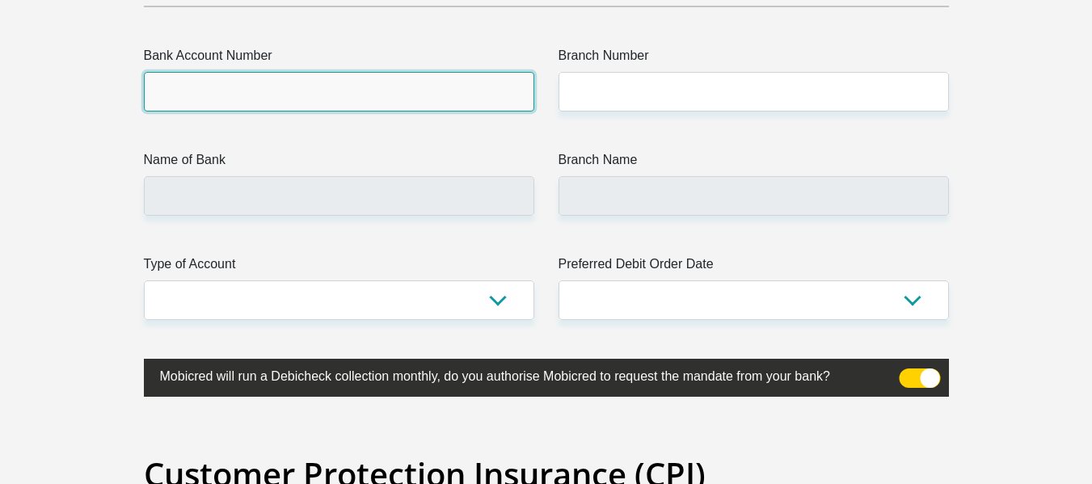
click at [379, 108] on input "Bank Account Number" at bounding box center [339, 92] width 391 height 40
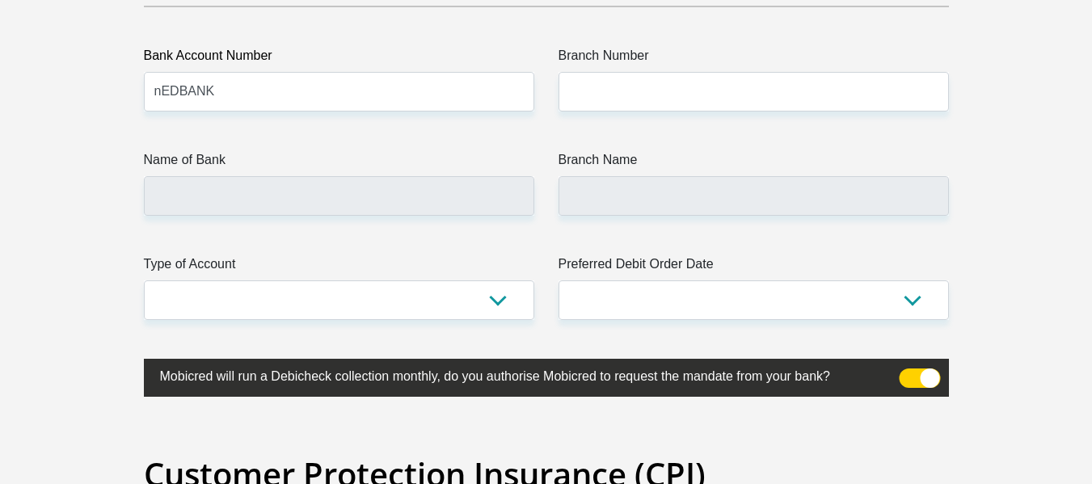
click at [924, 376] on span at bounding box center [919, 378] width 41 height 19
click at [909, 373] on input "checkbox" at bounding box center [909, 373] width 0 height 0
click at [909, 378] on span at bounding box center [919, 378] width 41 height 19
click at [909, 373] on input "checkbox" at bounding box center [909, 373] width 0 height 0
click at [179, 91] on input "nEDBANK" at bounding box center [339, 92] width 391 height 40
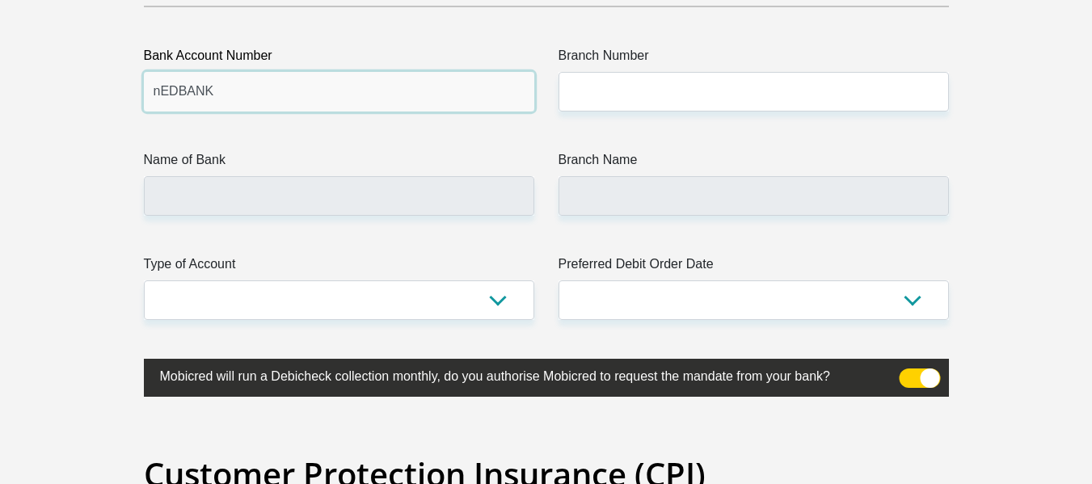
click at [165, 85] on input "nEDBANK" at bounding box center [339, 92] width 391 height 40
click at [160, 85] on input "nEDBANK" at bounding box center [339, 92] width 391 height 40
type input "NEDBANK"
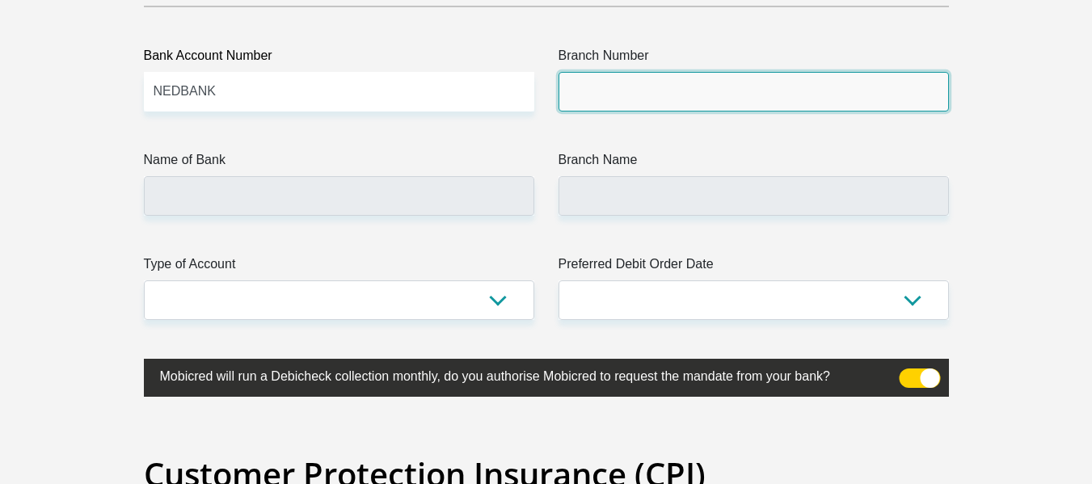
click at [698, 76] on input "Branch Number" at bounding box center [754, 92] width 391 height 40
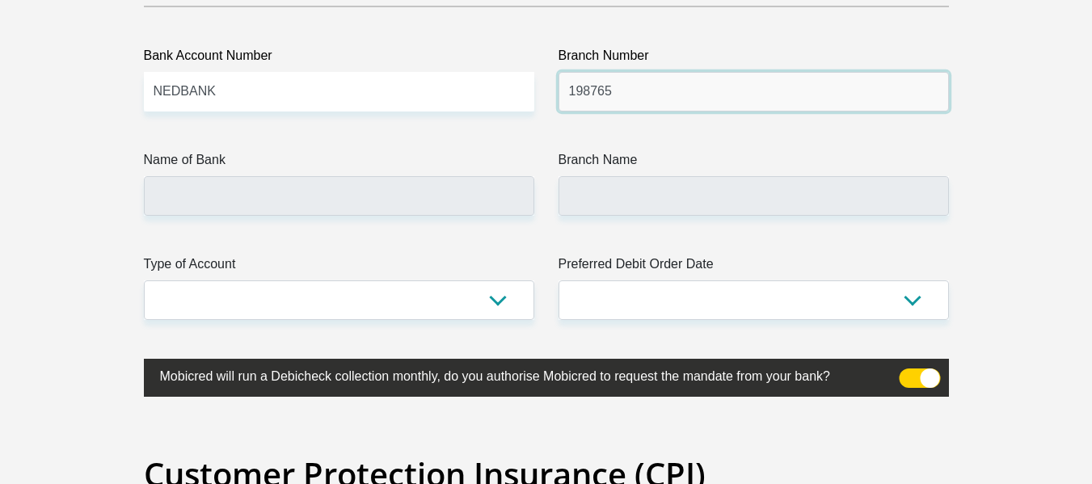
type input "198765"
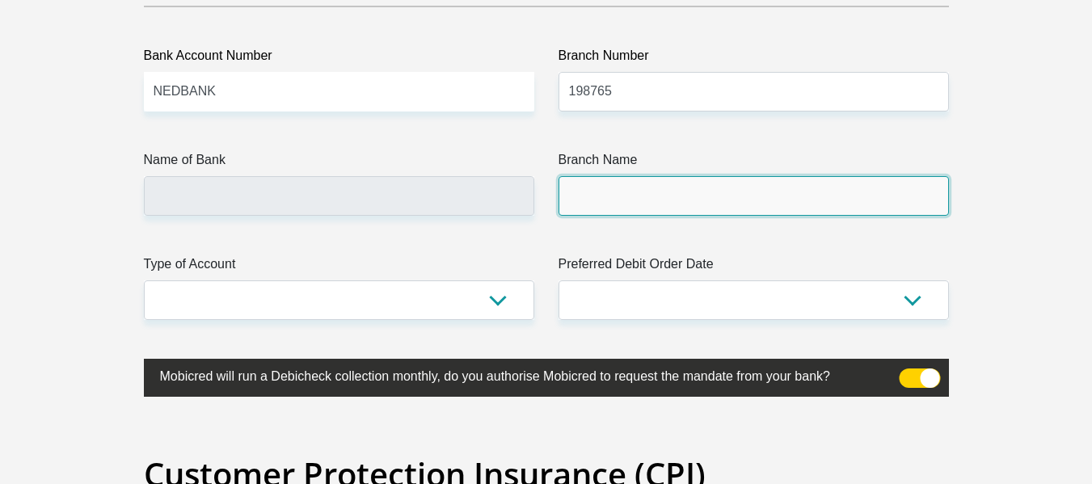
click at [600, 212] on input "Branch Name" at bounding box center [754, 196] width 391 height 40
type input "NEDBANK"
type input "NEDBANK SOUTH AFRICA"
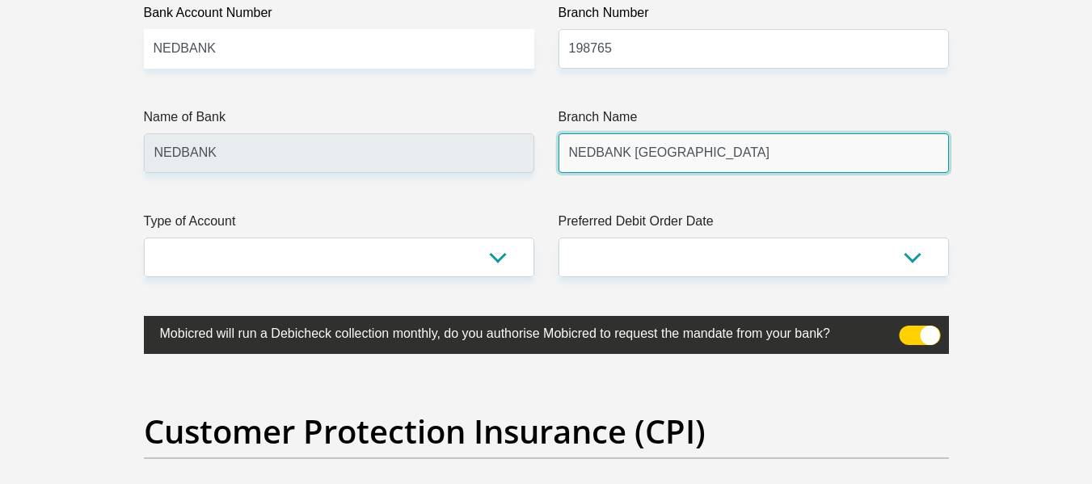
scroll to position [3881, 0]
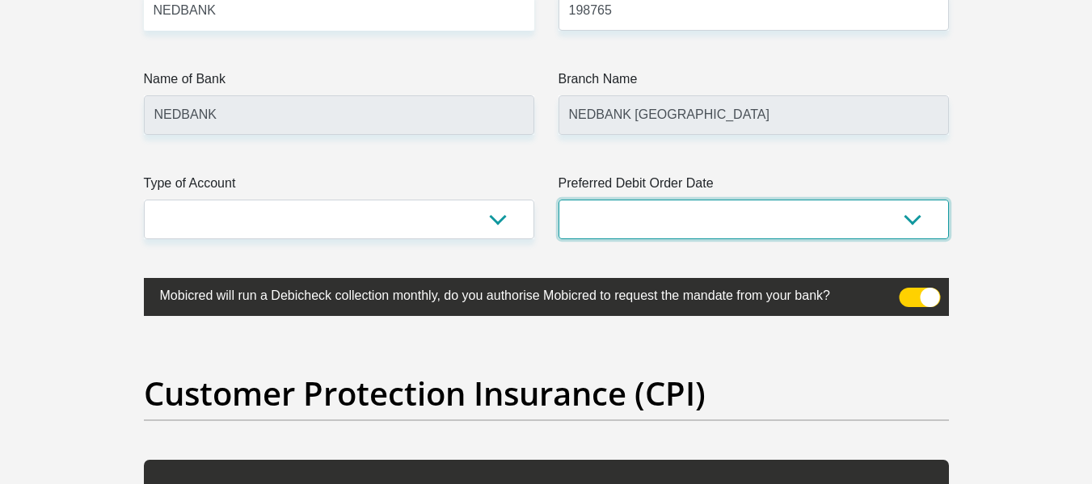
click at [669, 210] on select "1st 2nd 3rd 4th 5th 7th 18th 19th 20th 21st 22nd 23rd 24th 25th 26th 27th 28th …" at bounding box center [754, 220] width 391 height 40
select select "25"
click at [559, 200] on select "1st 2nd 3rd 4th 5th 7th 18th 19th 20th 21st 22nd 23rd 24th 25th 26th 27th 28th …" at bounding box center [754, 220] width 391 height 40
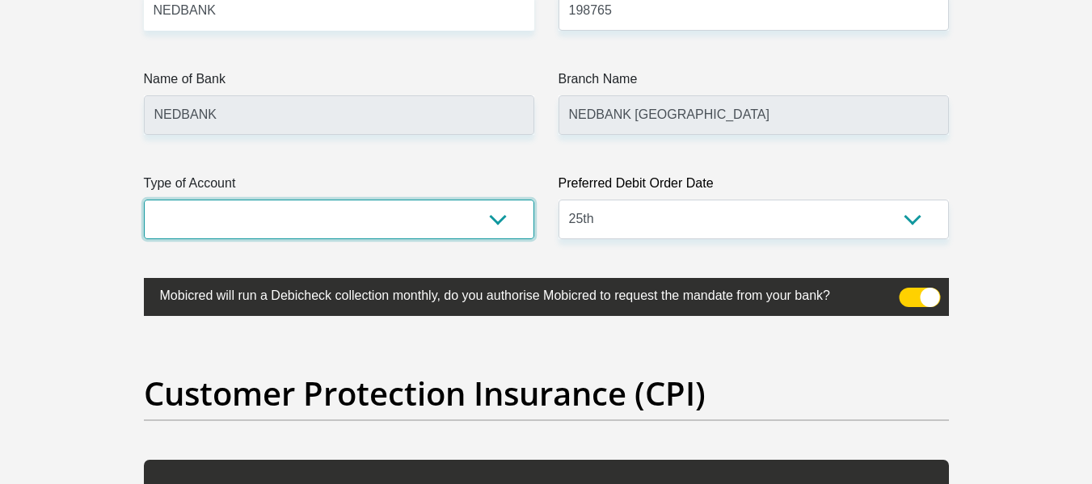
click at [204, 218] on select "Cheque Savings" at bounding box center [339, 220] width 391 height 40
select select "CUR"
click at [144, 200] on select "Cheque Savings" at bounding box center [339, 220] width 391 height 40
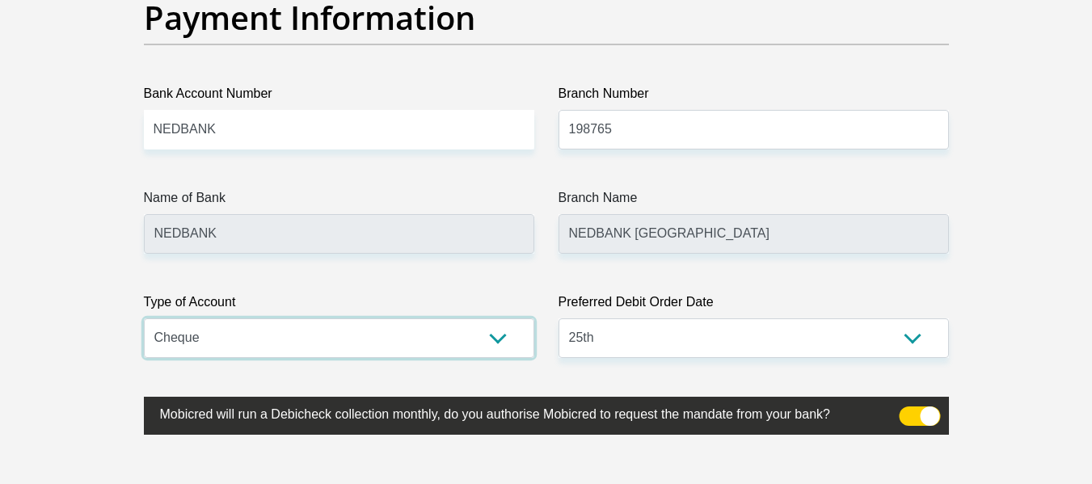
scroll to position [3800, 0]
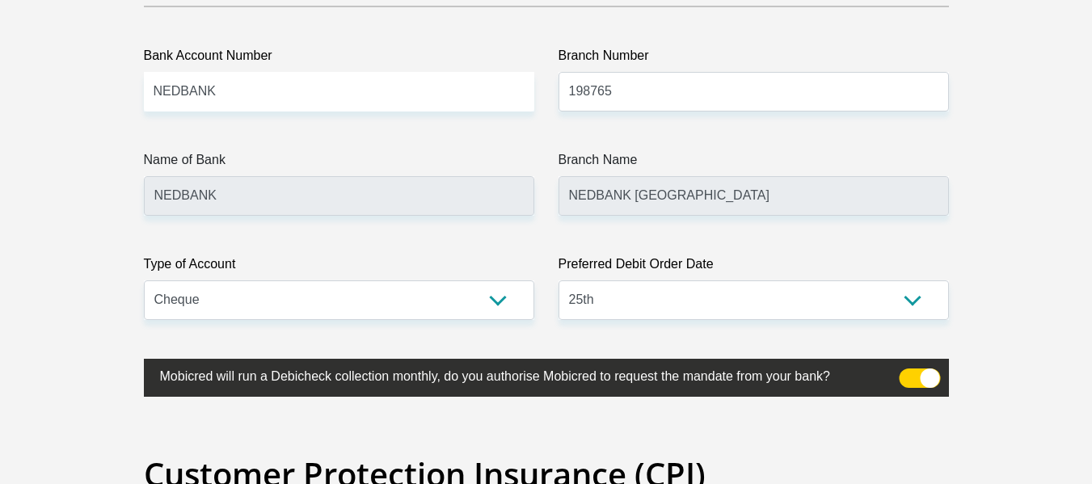
drag, startPoint x: 372, startPoint y: 122, endPoint x: 96, endPoint y: 120, distance: 275.7
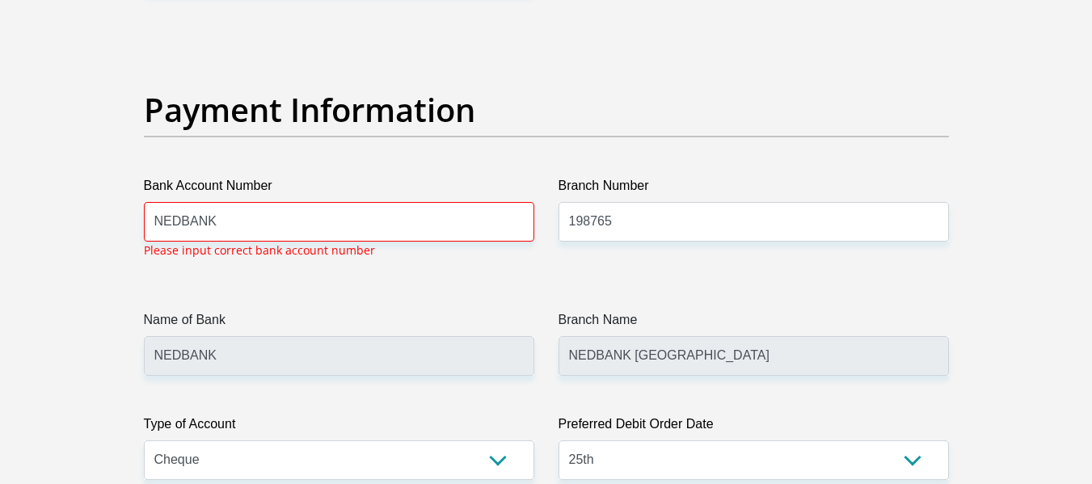
scroll to position [3669, 0]
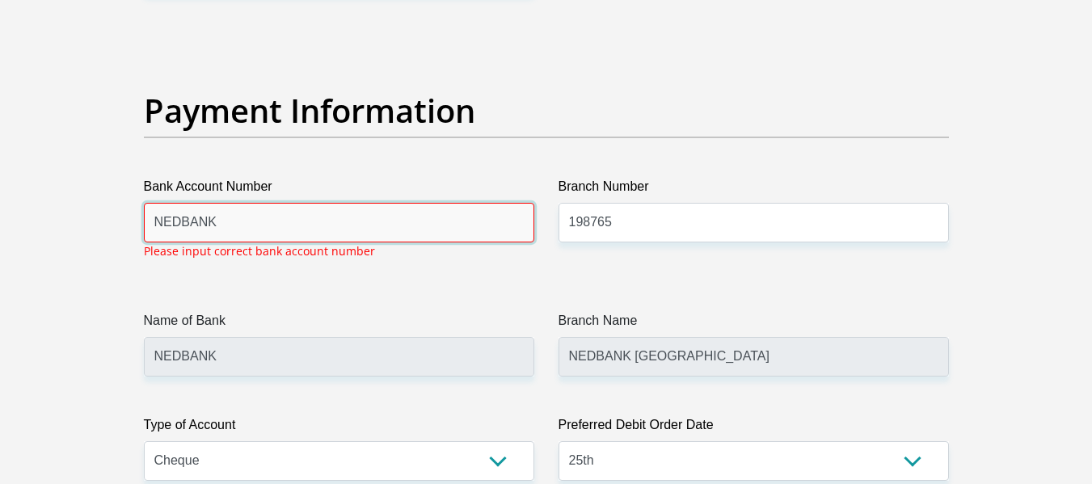
click at [285, 214] on input "NEDBANK" at bounding box center [339, 223] width 391 height 40
drag, startPoint x: 268, startPoint y: 219, endPoint x: 99, endPoint y: 219, distance: 169.8
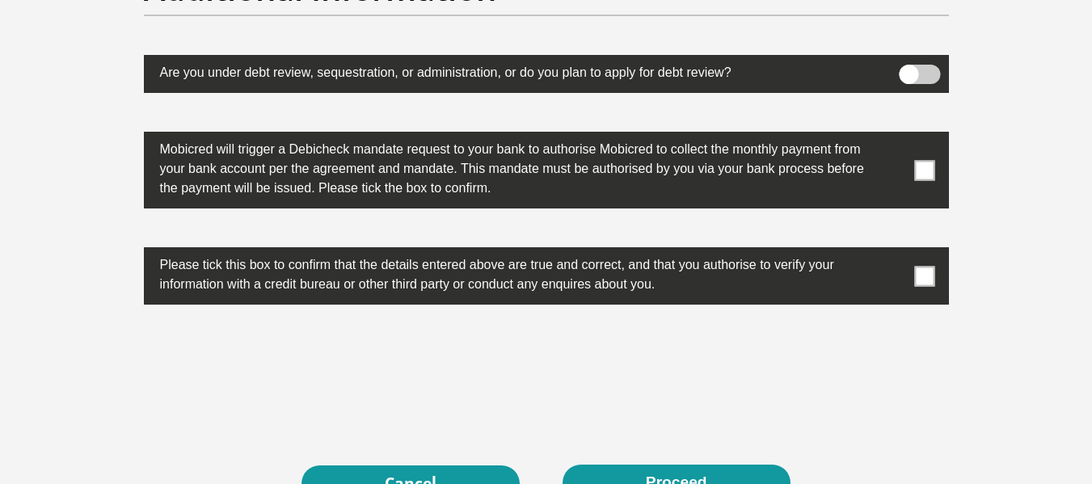
scroll to position [5347, 0]
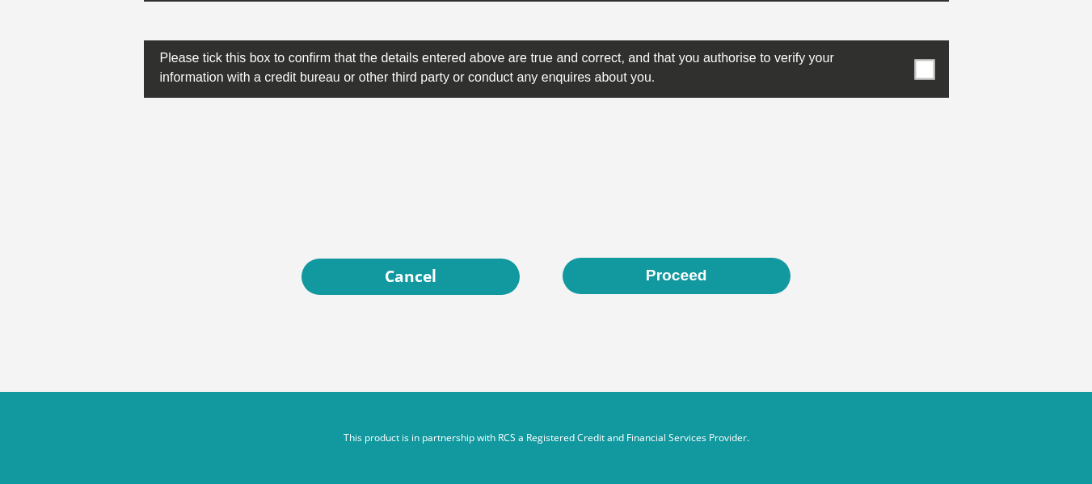
type input "1123139261"
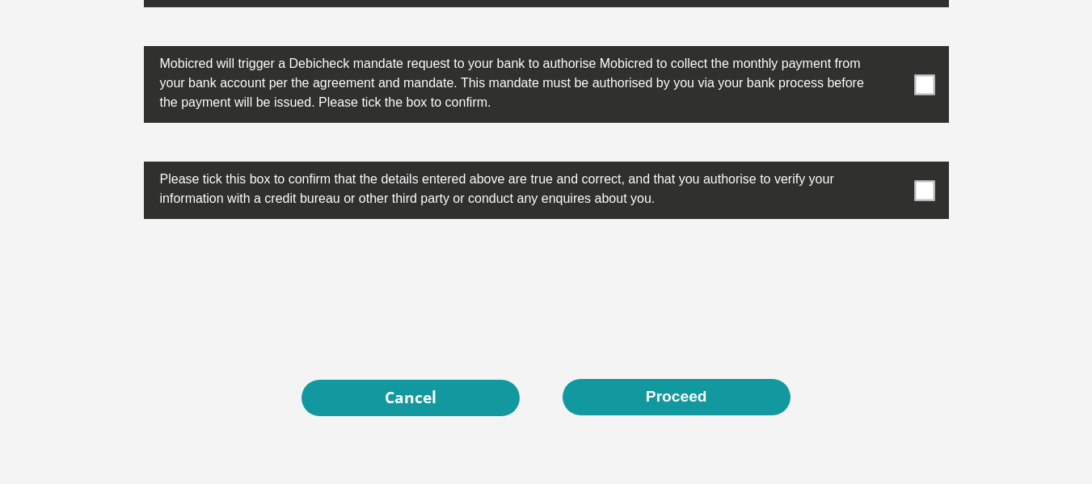
scroll to position [5156, 0]
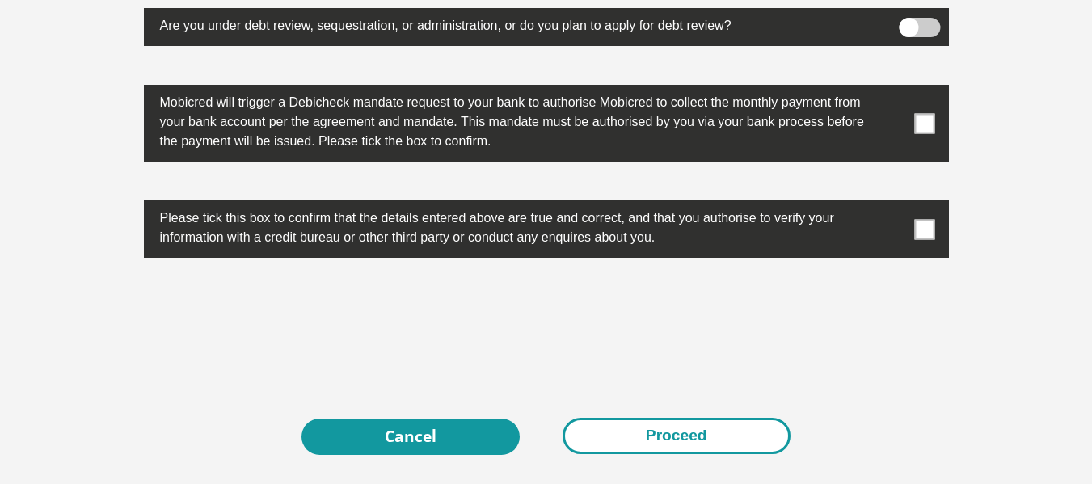
click at [699, 435] on button "Proceed" at bounding box center [677, 436] width 228 height 36
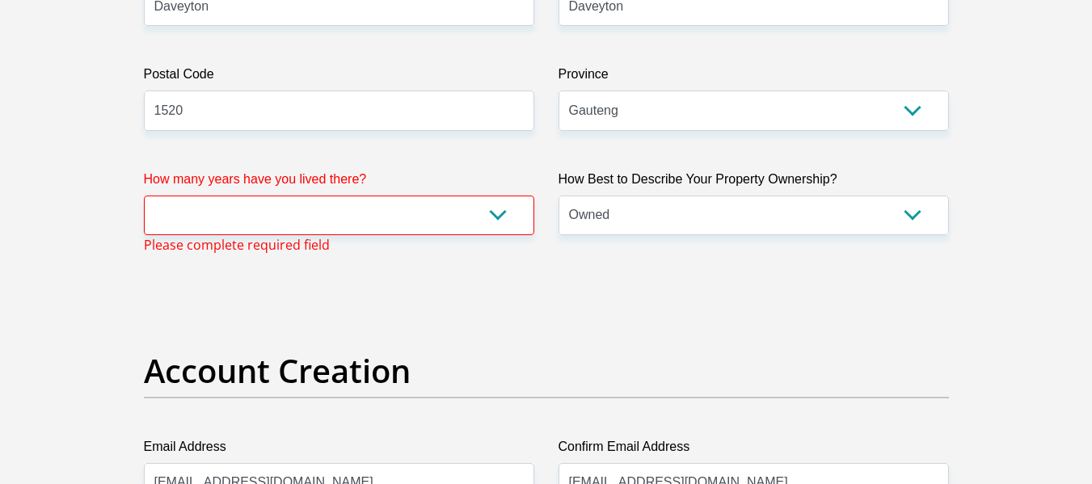
scroll to position [1057, 0]
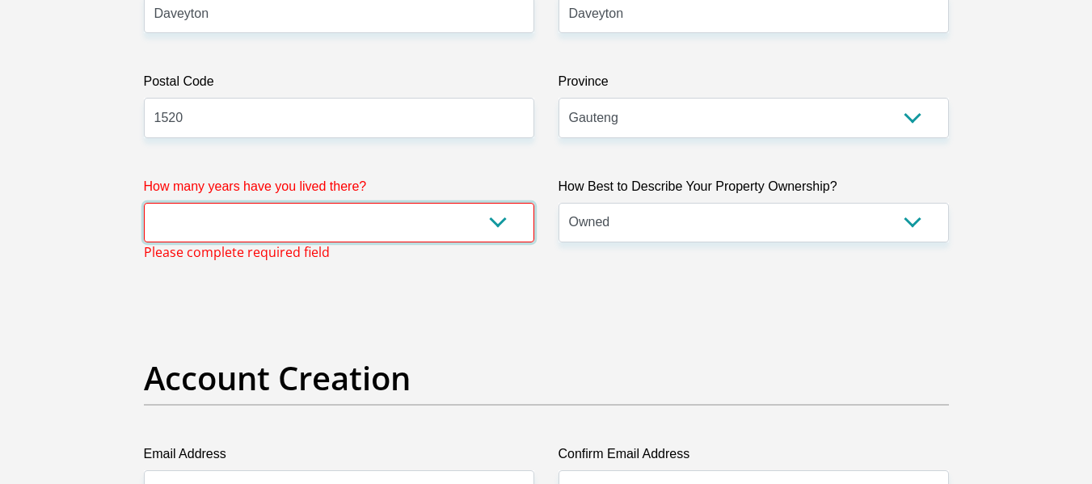
click at [292, 232] on select "less than 1 year 1-3 years 3-5 years 5+ years" at bounding box center [339, 223] width 391 height 40
click at [163, 359] on h2 "Account Creation" at bounding box center [546, 378] width 805 height 39
click at [202, 220] on select "less than 1 year 1-3 years 3-5 years 5+ years" at bounding box center [339, 223] width 391 height 40
select select "5"
click at [144, 203] on select "less than 1 year 1-3 years 3-5 years 5+ years" at bounding box center [339, 223] width 391 height 40
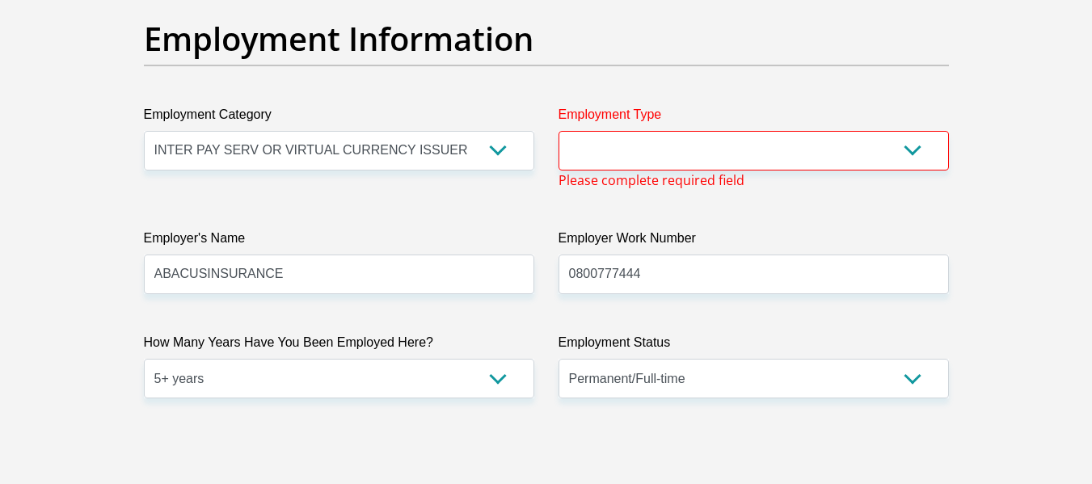
scroll to position [2917, 0]
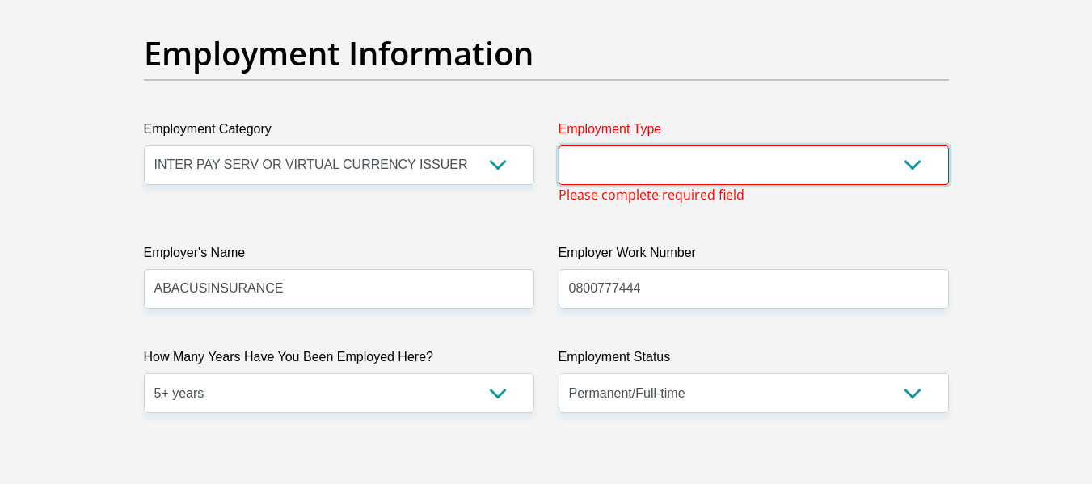
click at [646, 156] on select "College/Lecturer Craft Seller Creative Driver Executive Farmer Forces - Non Com…" at bounding box center [754, 166] width 391 height 40
select select "Sales"
click at [559, 146] on select "College/Lecturer Craft Seller Creative Driver Executive Farmer Forces - Non Com…" at bounding box center [754, 166] width 391 height 40
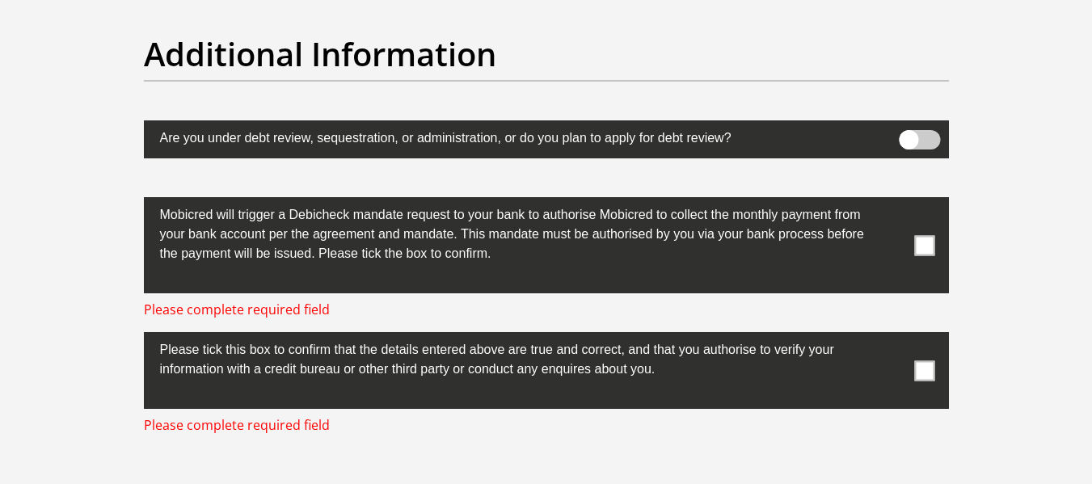
scroll to position [5019, 0]
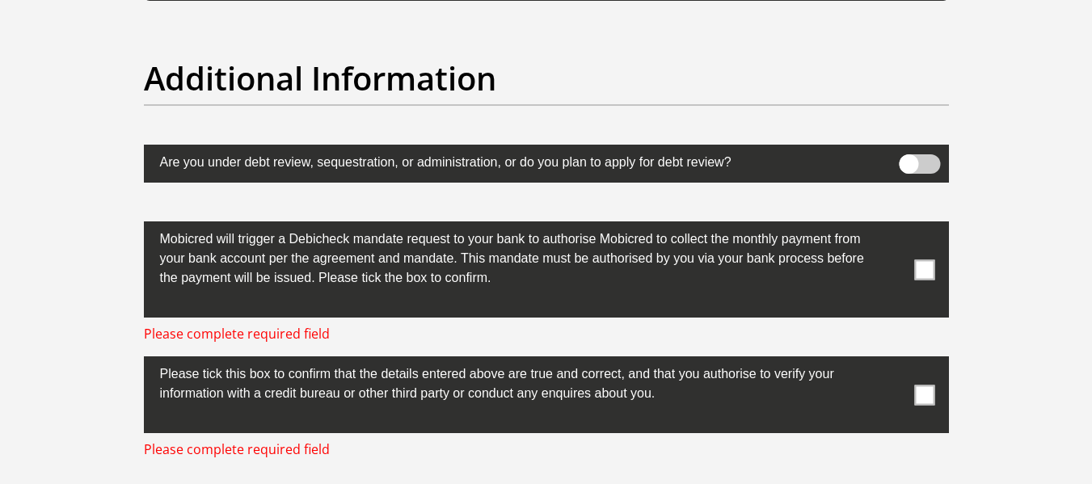
click at [924, 272] on span at bounding box center [925, 270] width 20 height 20
click at [893, 226] on input "checkbox" at bounding box center [893, 226] width 0 height 0
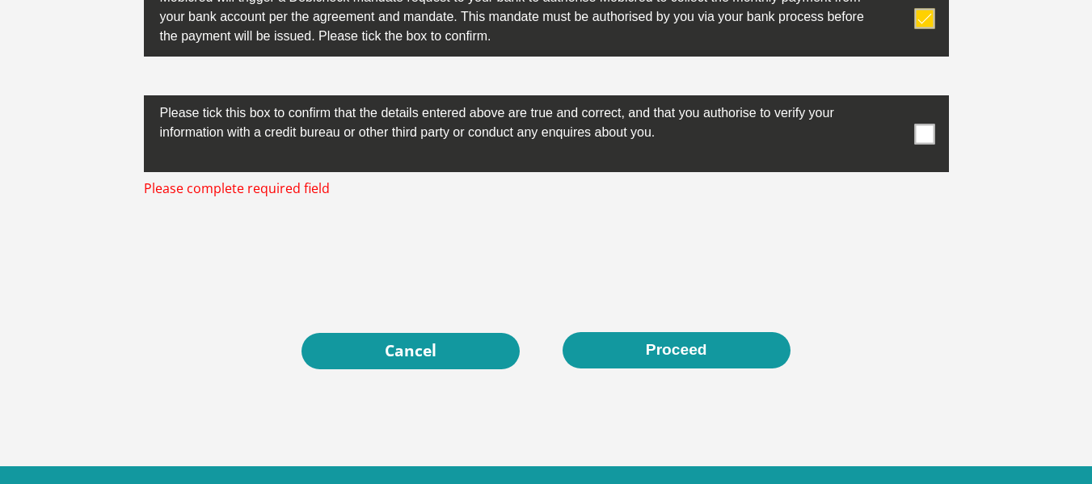
scroll to position [5261, 0]
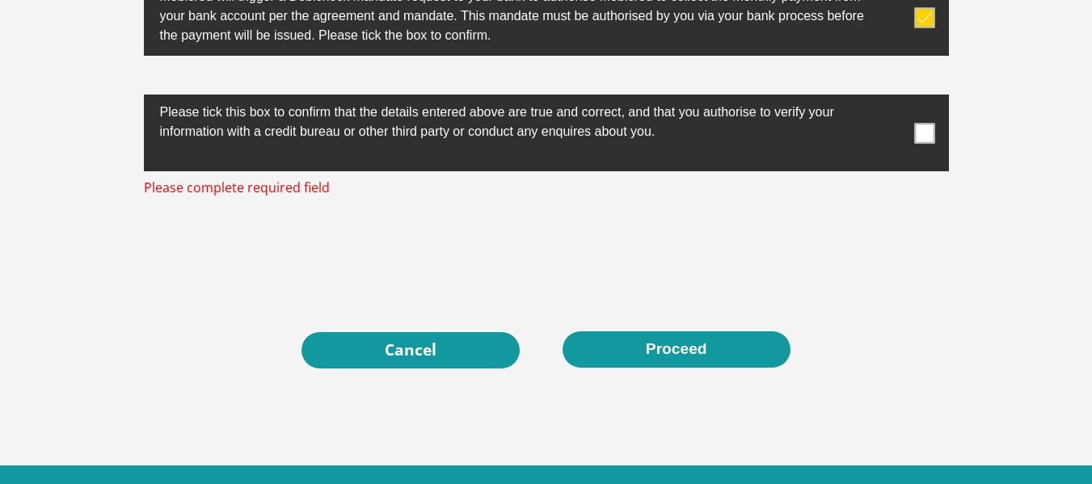
click at [929, 134] on span at bounding box center [925, 133] width 20 height 20
click at [893, 99] on input "checkbox" at bounding box center [893, 99] width 0 height 0
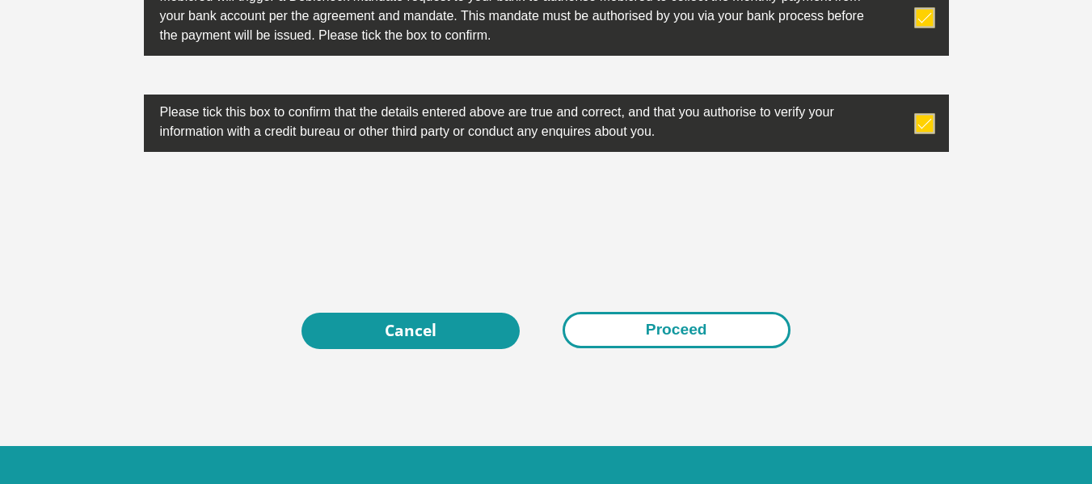
click at [724, 327] on button "Proceed" at bounding box center [677, 330] width 228 height 36
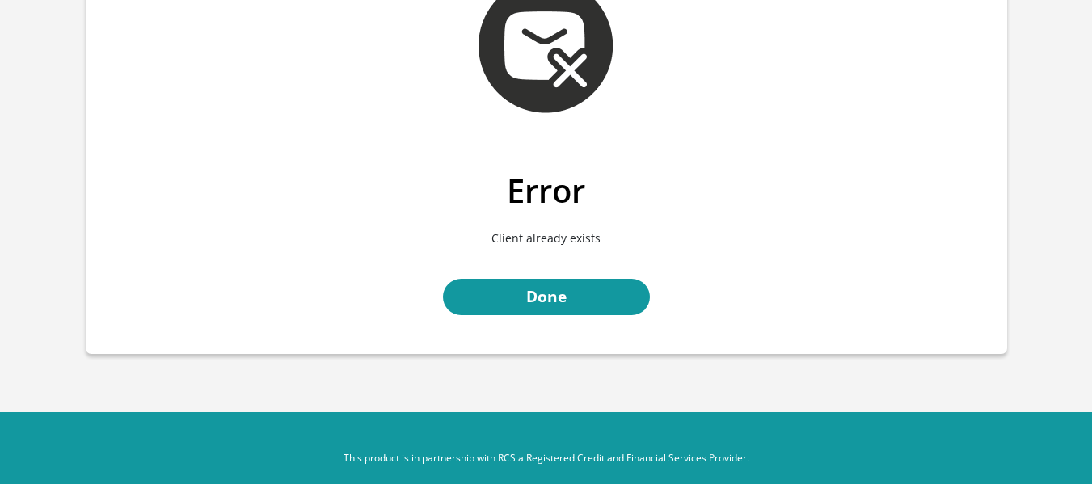
scroll to position [139, 0]
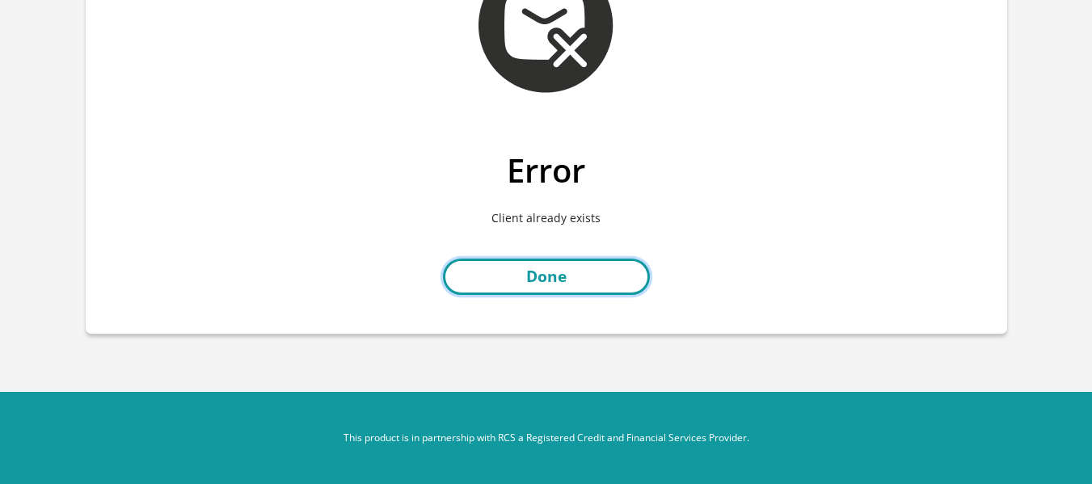
click at [607, 285] on link "Done" at bounding box center [546, 277] width 207 height 36
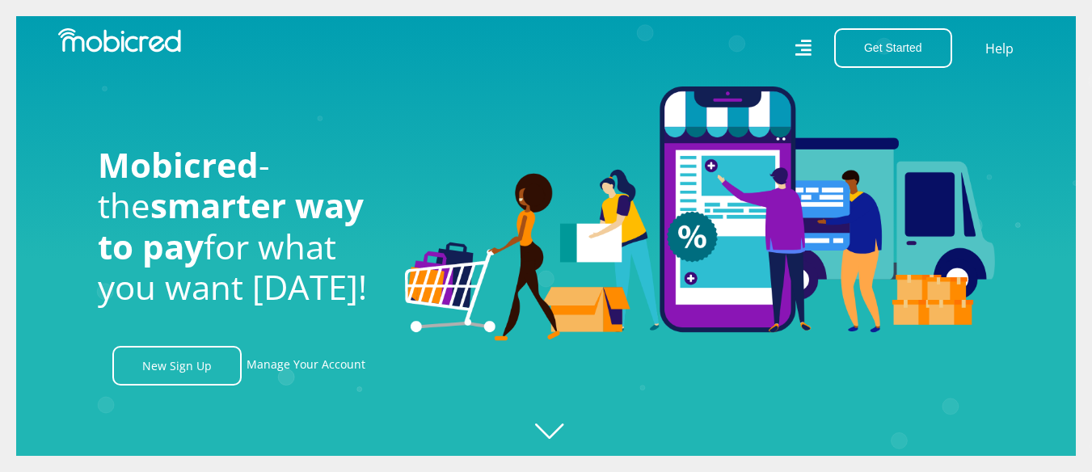
scroll to position [0, 632]
